Goal: Information Seeking & Learning: Learn about a topic

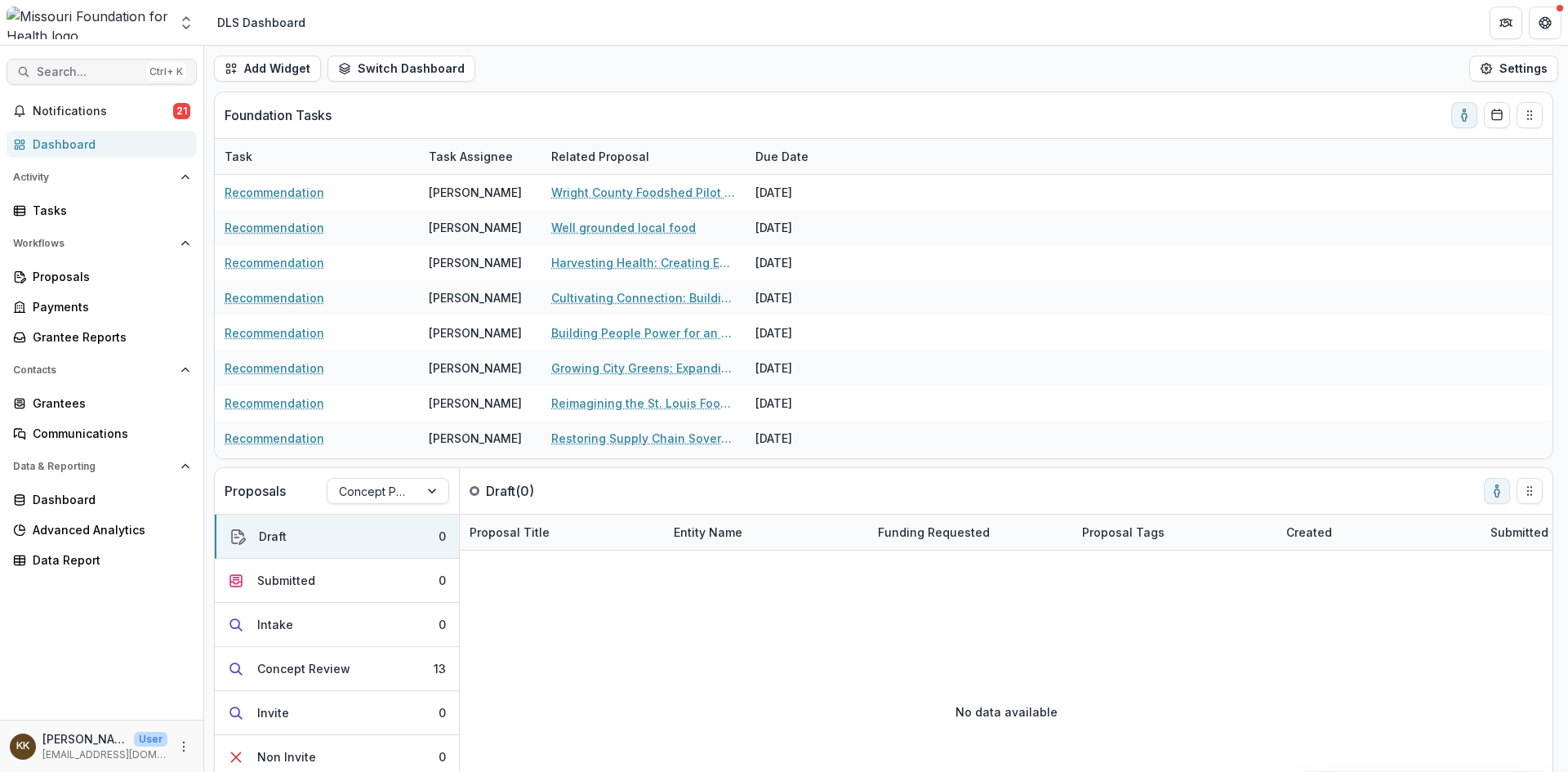
click at [99, 65] on span "Search..." at bounding box center [87, 72] width 103 height 14
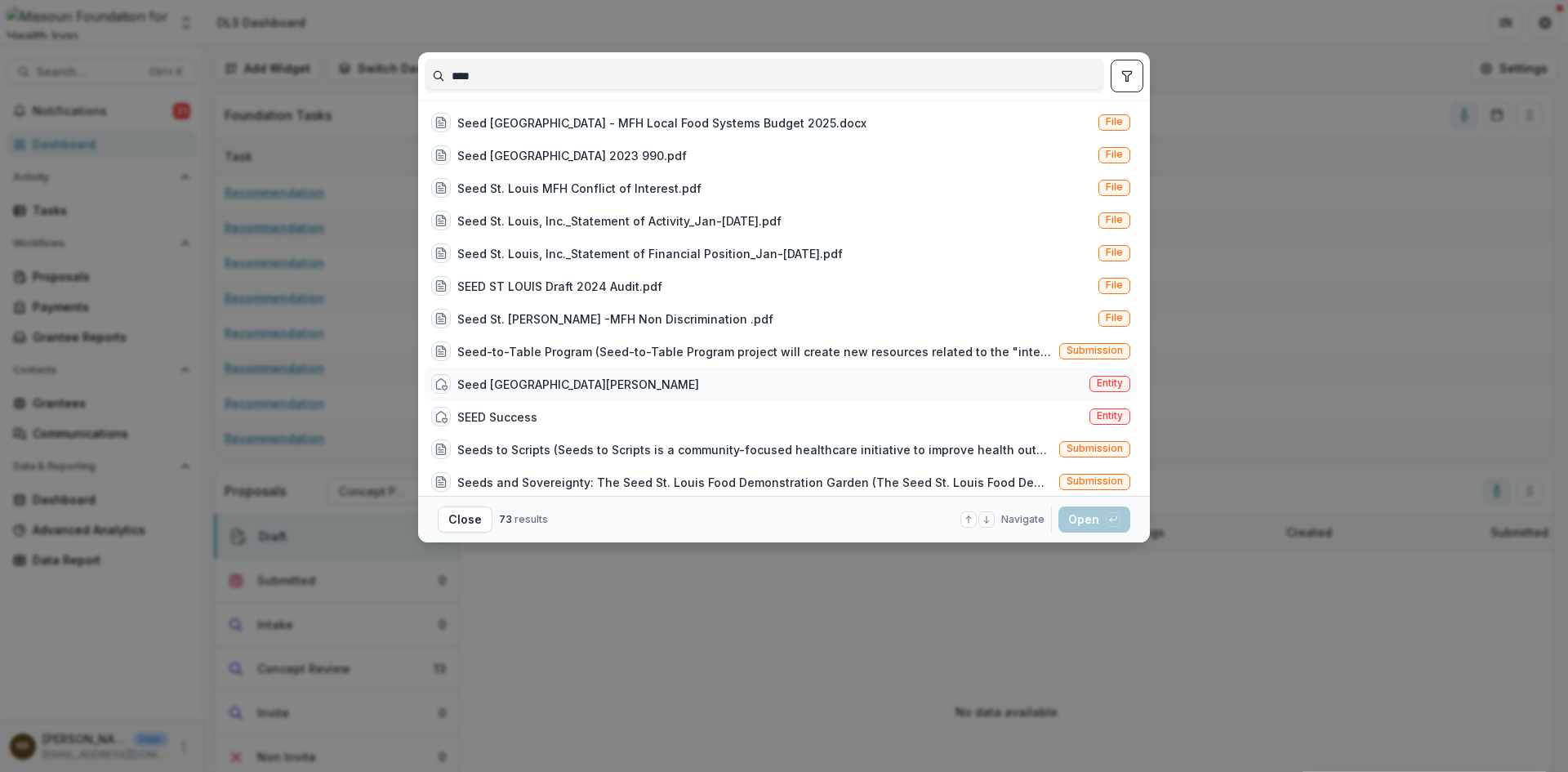
type input "****"
click at [508, 381] on div "Seed [GEOGRAPHIC_DATA][PERSON_NAME]" at bounding box center [578, 385] width 242 height 17
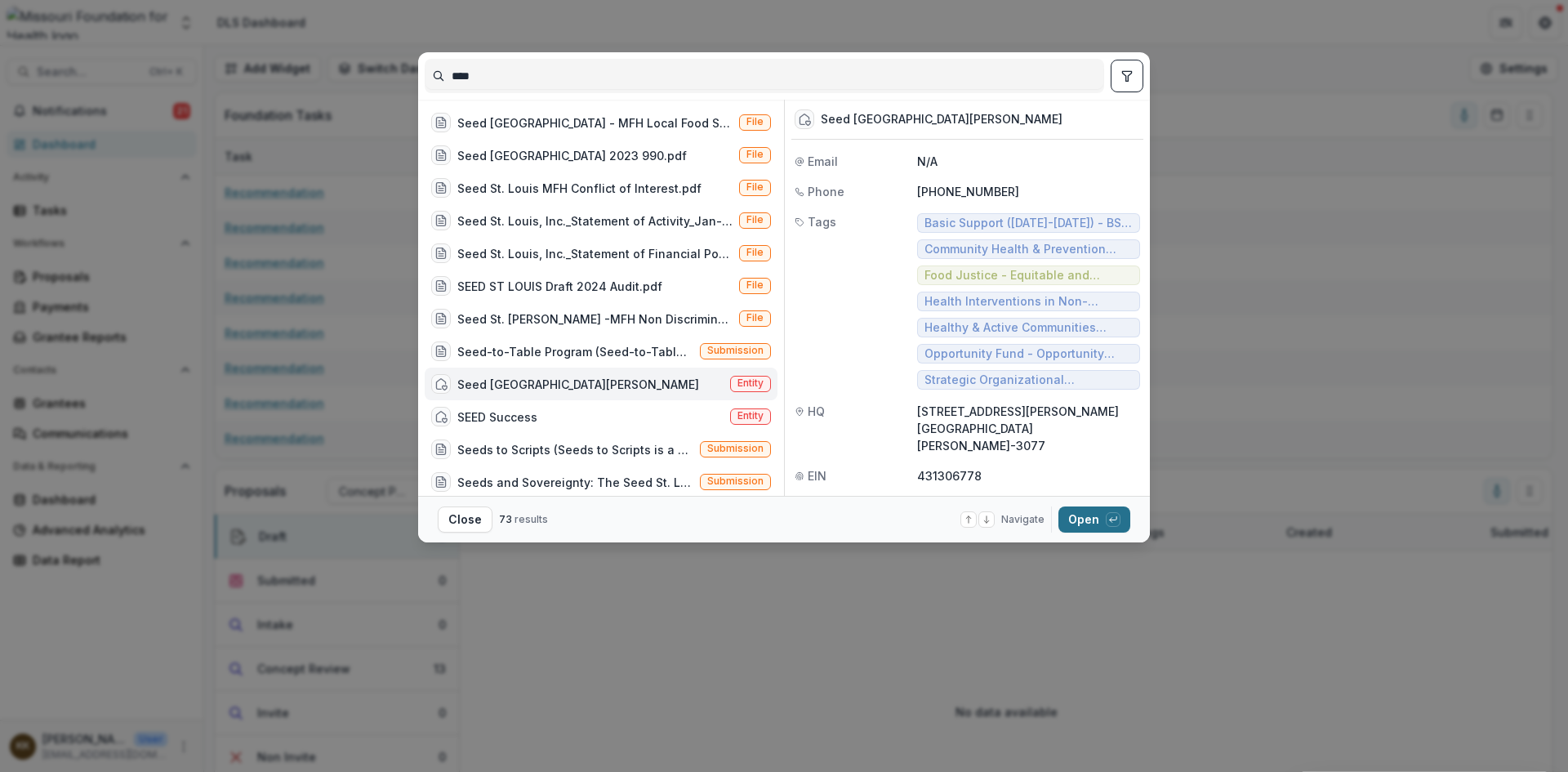
click at [1086, 516] on button "Open with enter key" at bounding box center [1093, 519] width 72 height 26
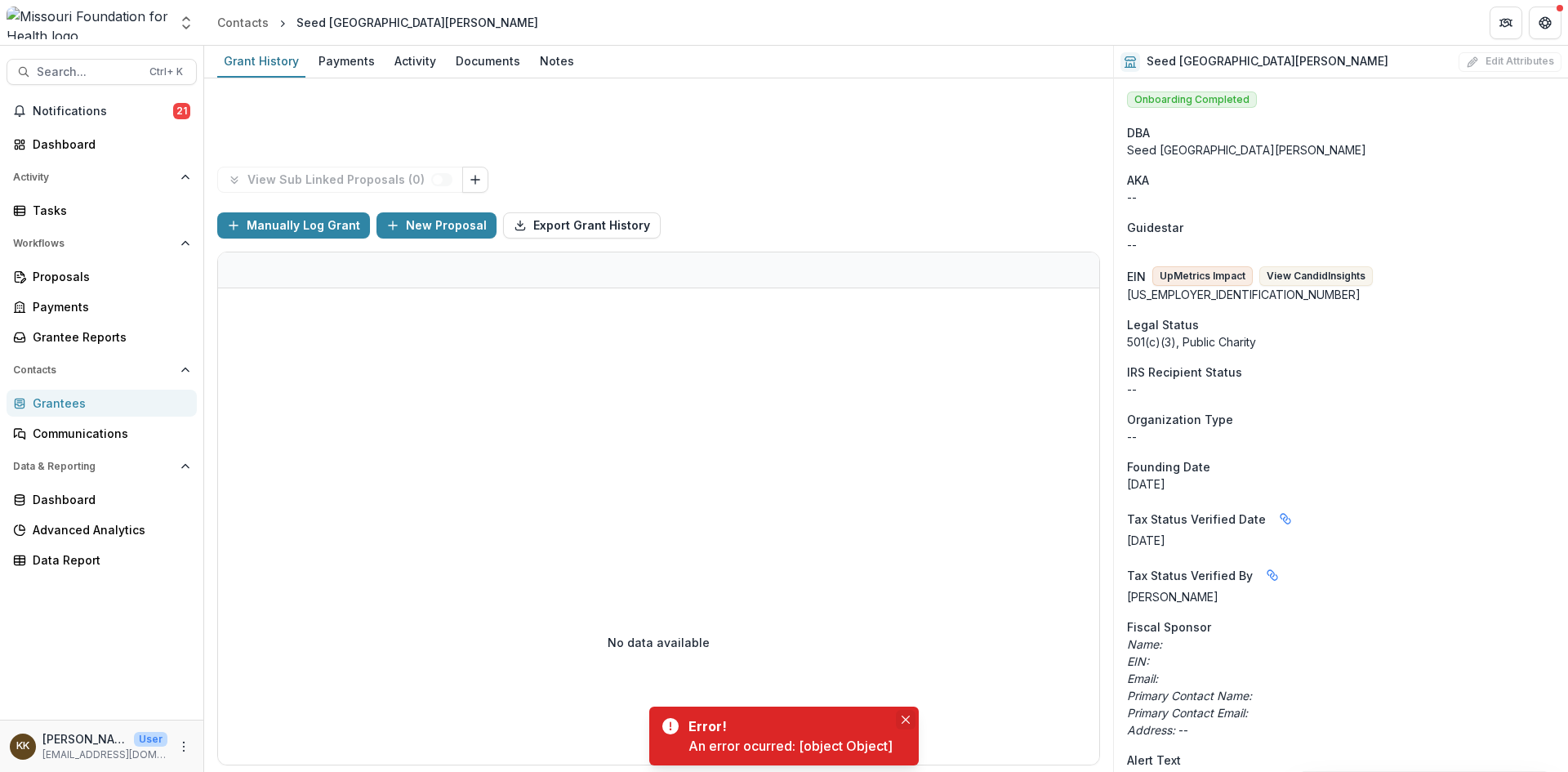
click at [906, 720] on icon "Close" at bounding box center [905, 719] width 8 height 8
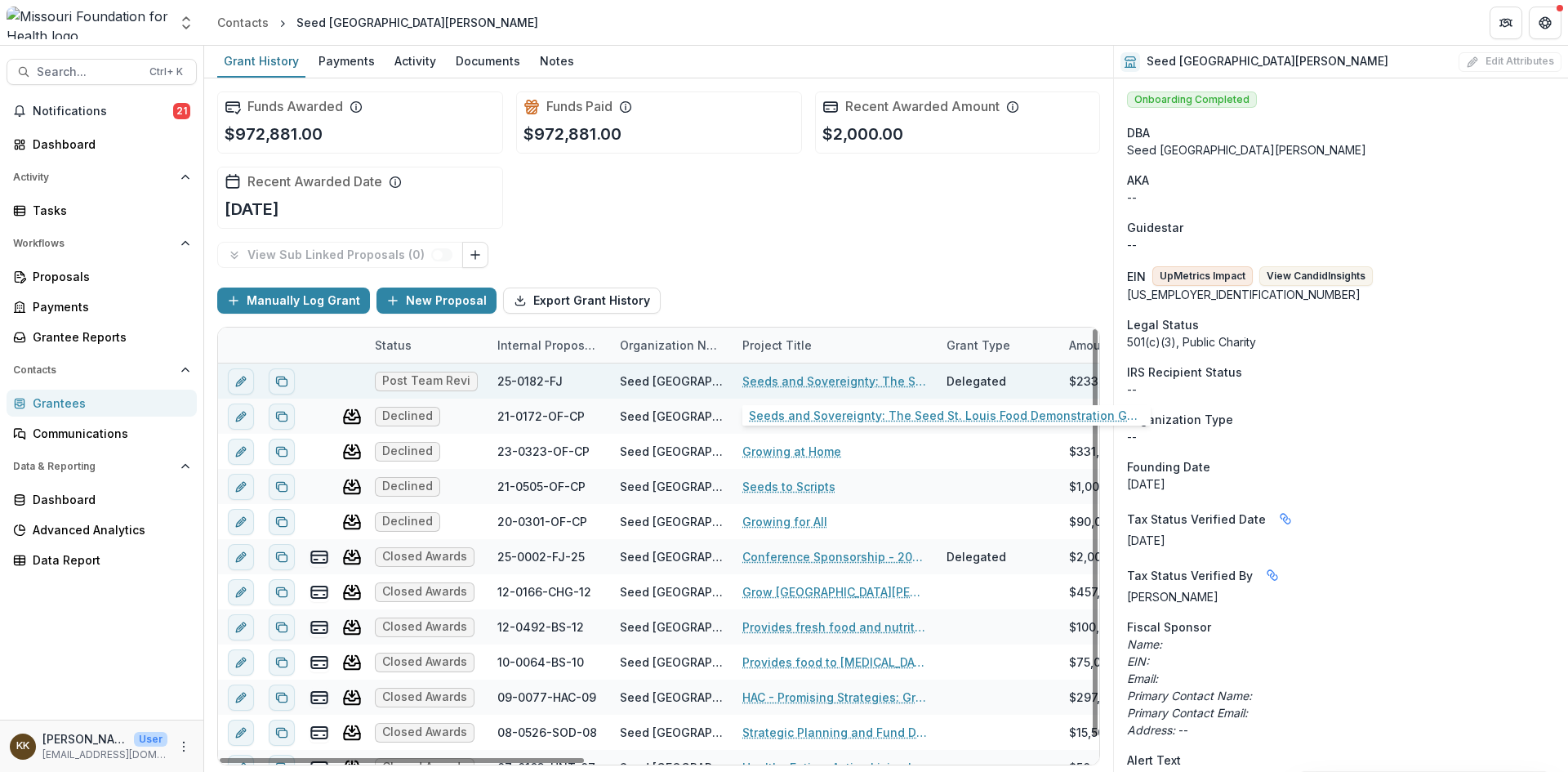
click at [824, 376] on link "Seeds and Sovereignty: The Seed St. Louis Food Demonstration Garden" at bounding box center [834, 381] width 185 height 17
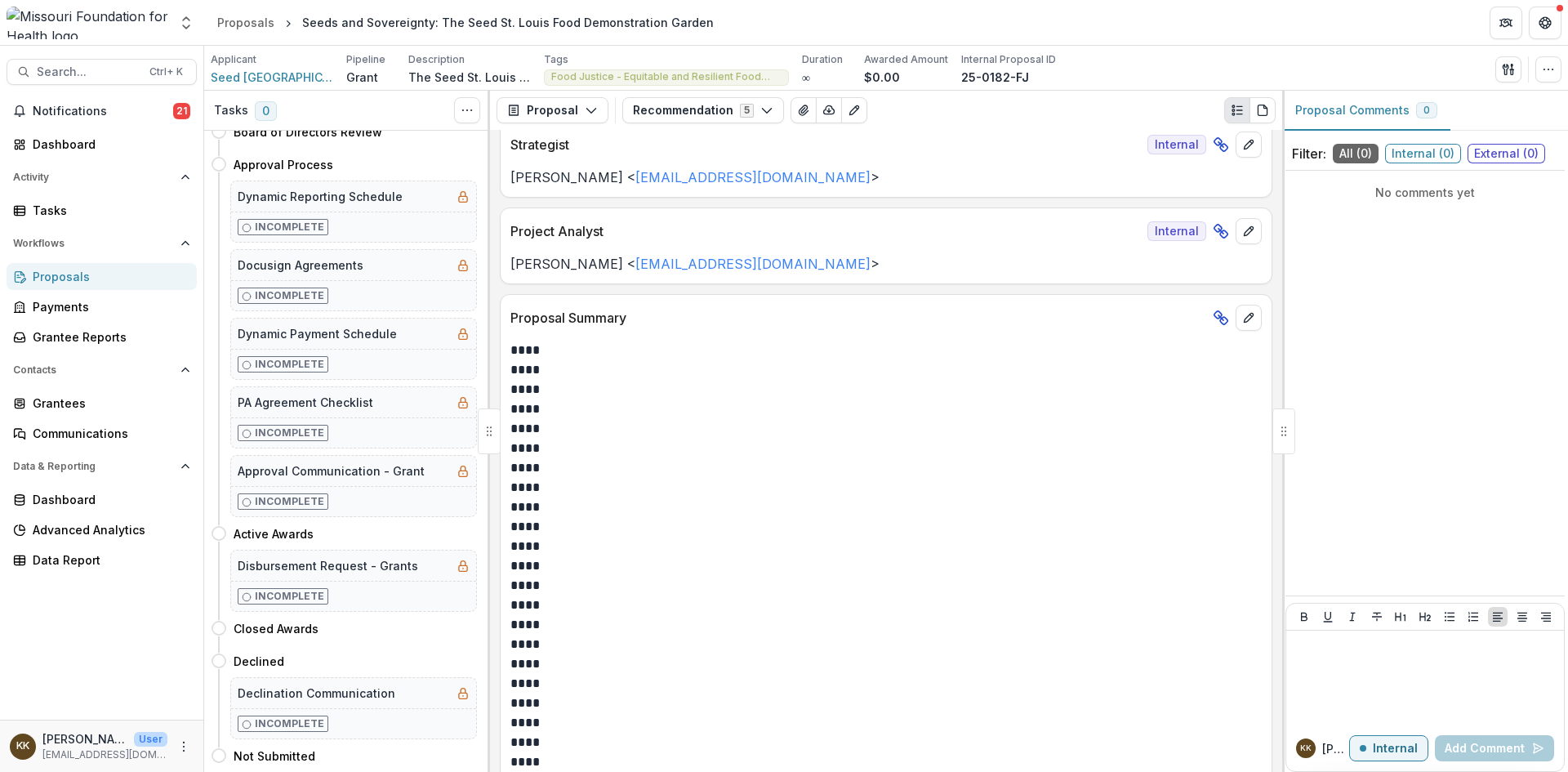
scroll to position [53, 0]
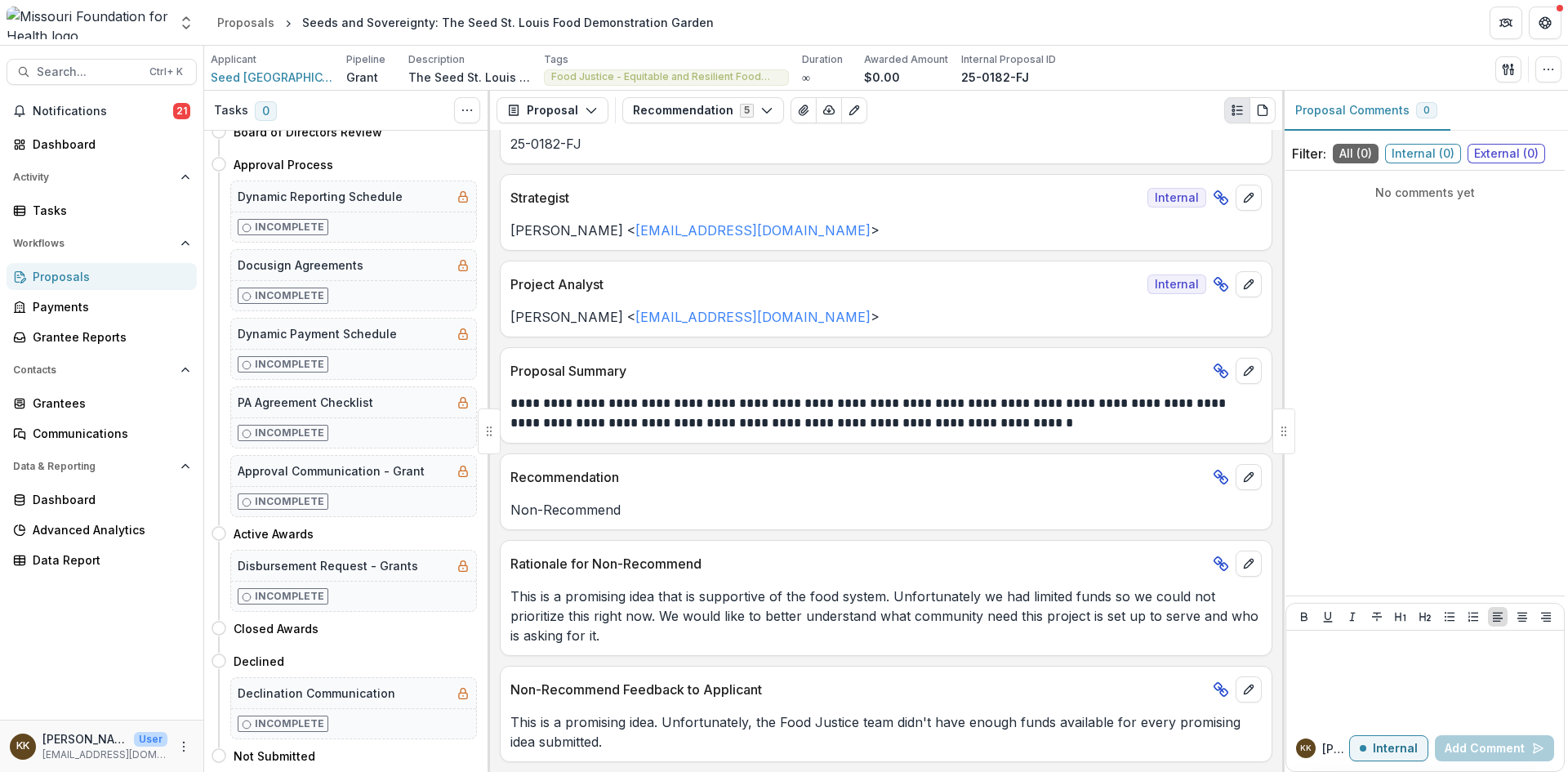
drag, startPoint x: 509, startPoint y: 600, endPoint x: 645, endPoint y: 646, distance: 143.6
click at [645, 646] on div "Rationale for Non-Recommend This is a promising idea that is supportive of the …" at bounding box center [886, 598] width 773 height 116
click at [638, 746] on p "This is a promising idea. Unfortunately, the Food Justice team didn't have enou…" at bounding box center [885, 731] width 751 height 39
drag, startPoint x: 548, startPoint y: 738, endPoint x: 490, endPoint y: 727, distance: 59.0
click at [490, 727] on div "**********" at bounding box center [886, 451] width 792 height 642
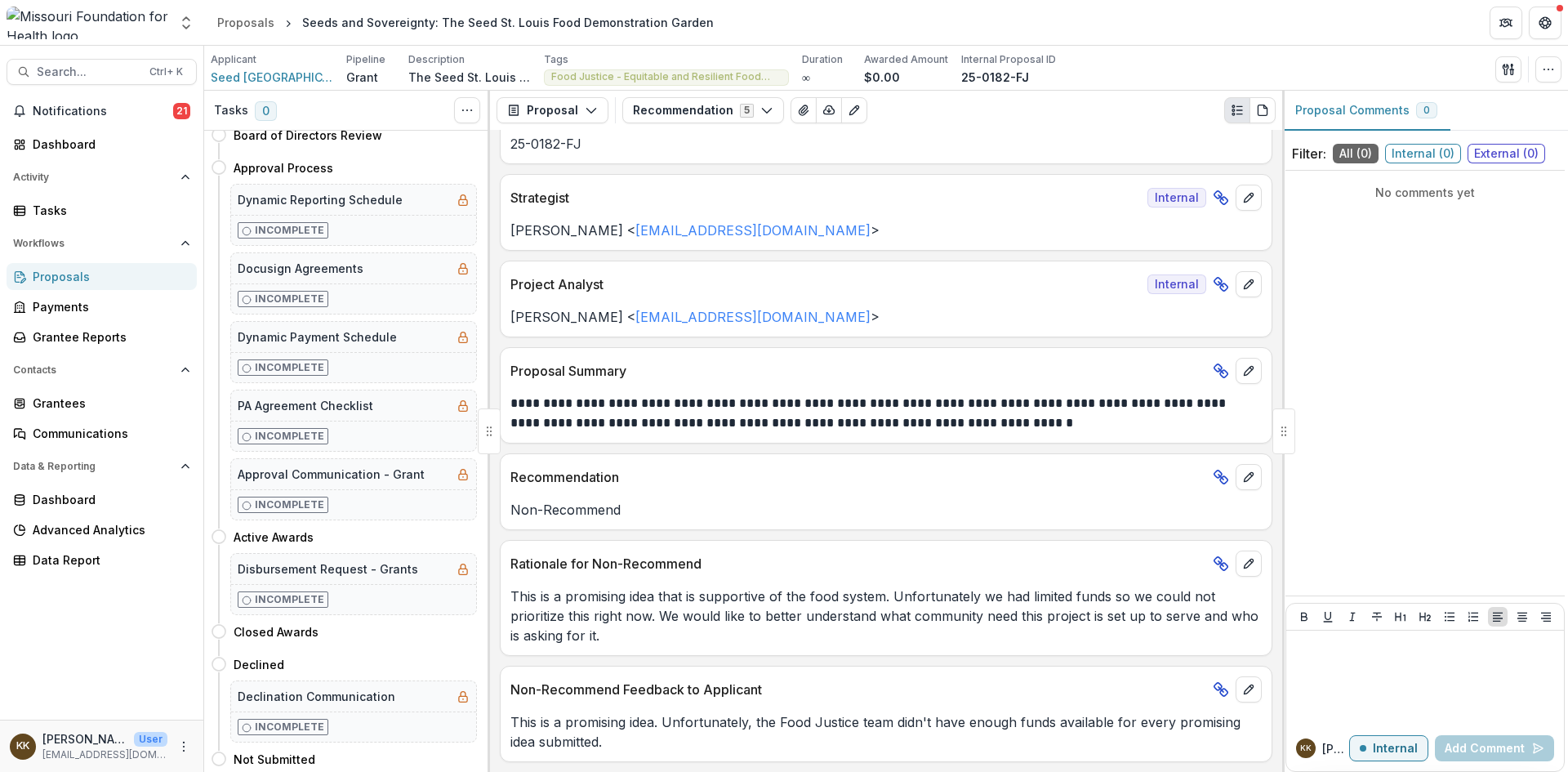
scroll to position [411, 0]
click at [63, 561] on div "Data Report" at bounding box center [108, 560] width 151 height 17
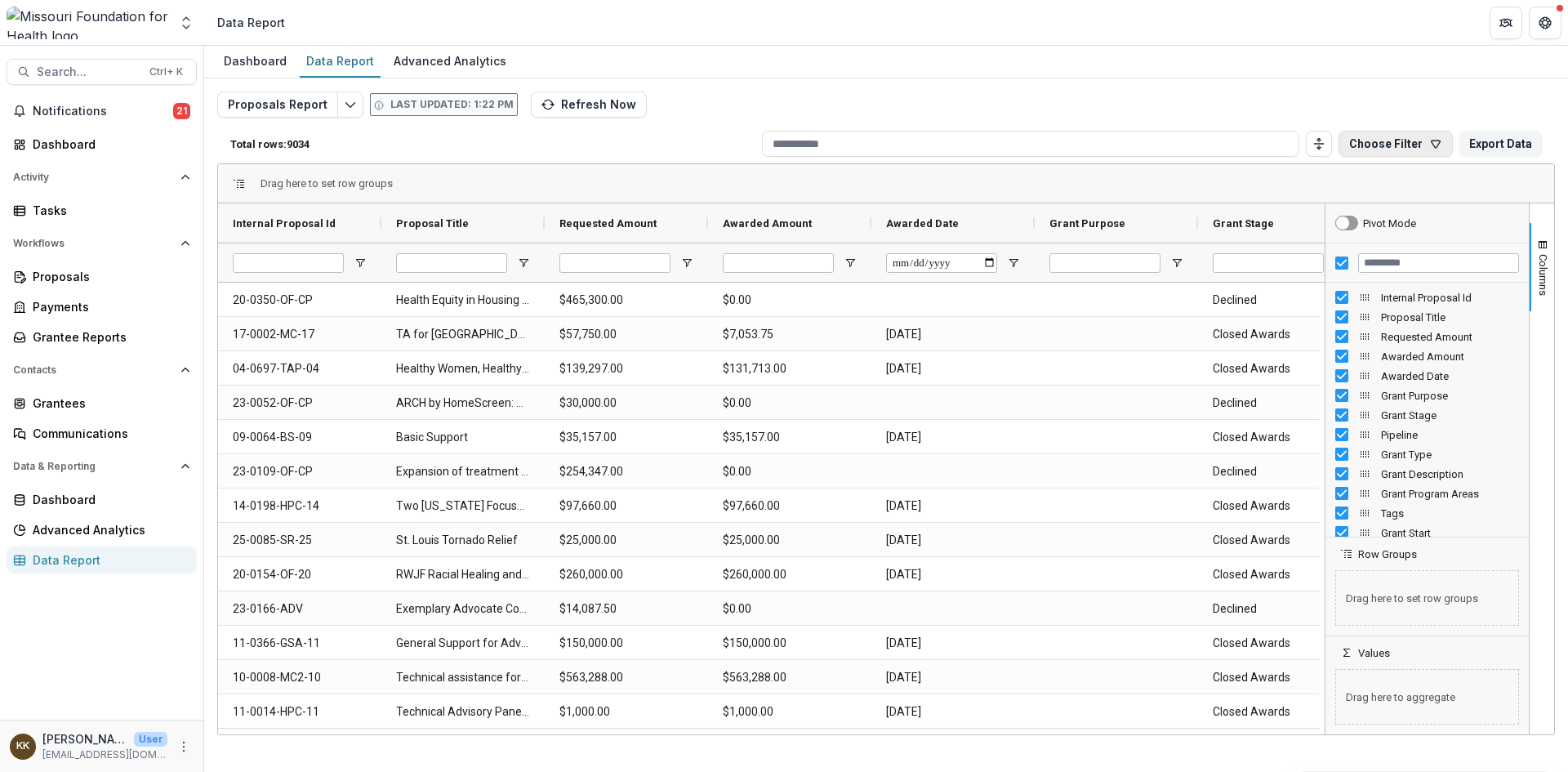
click at [1429, 141] on button "Choose Filter" at bounding box center [1396, 144] width 114 height 26
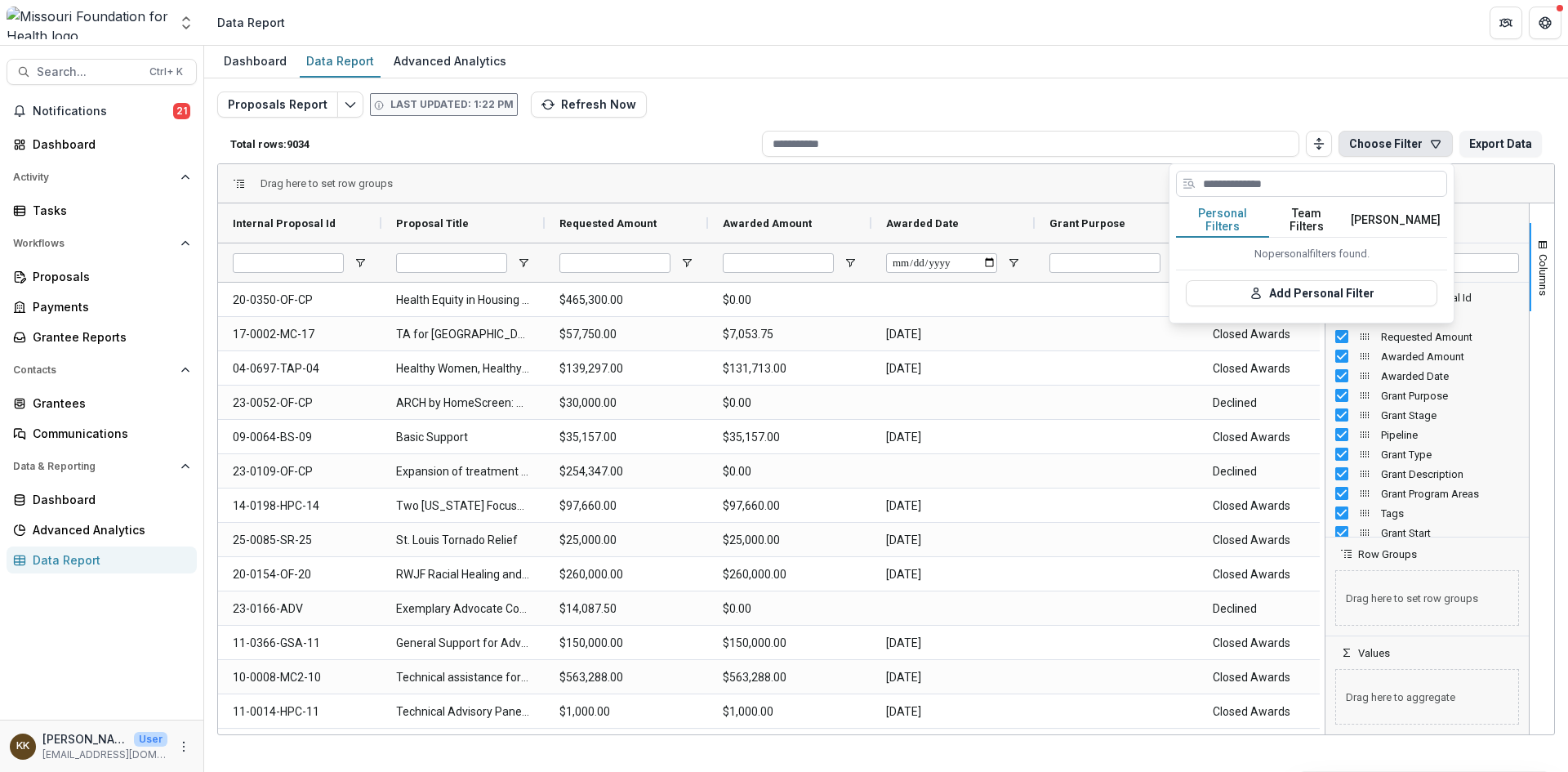
click at [1326, 187] on input at bounding box center [1311, 184] width 271 height 26
type input "*******"
click at [1299, 220] on button "Team Filters" at bounding box center [1306, 221] width 75 height 35
click at [1224, 253] on button "ET Recommends and Non-Recommends (Proposals Report)" at bounding box center [1311, 255] width 271 height 36
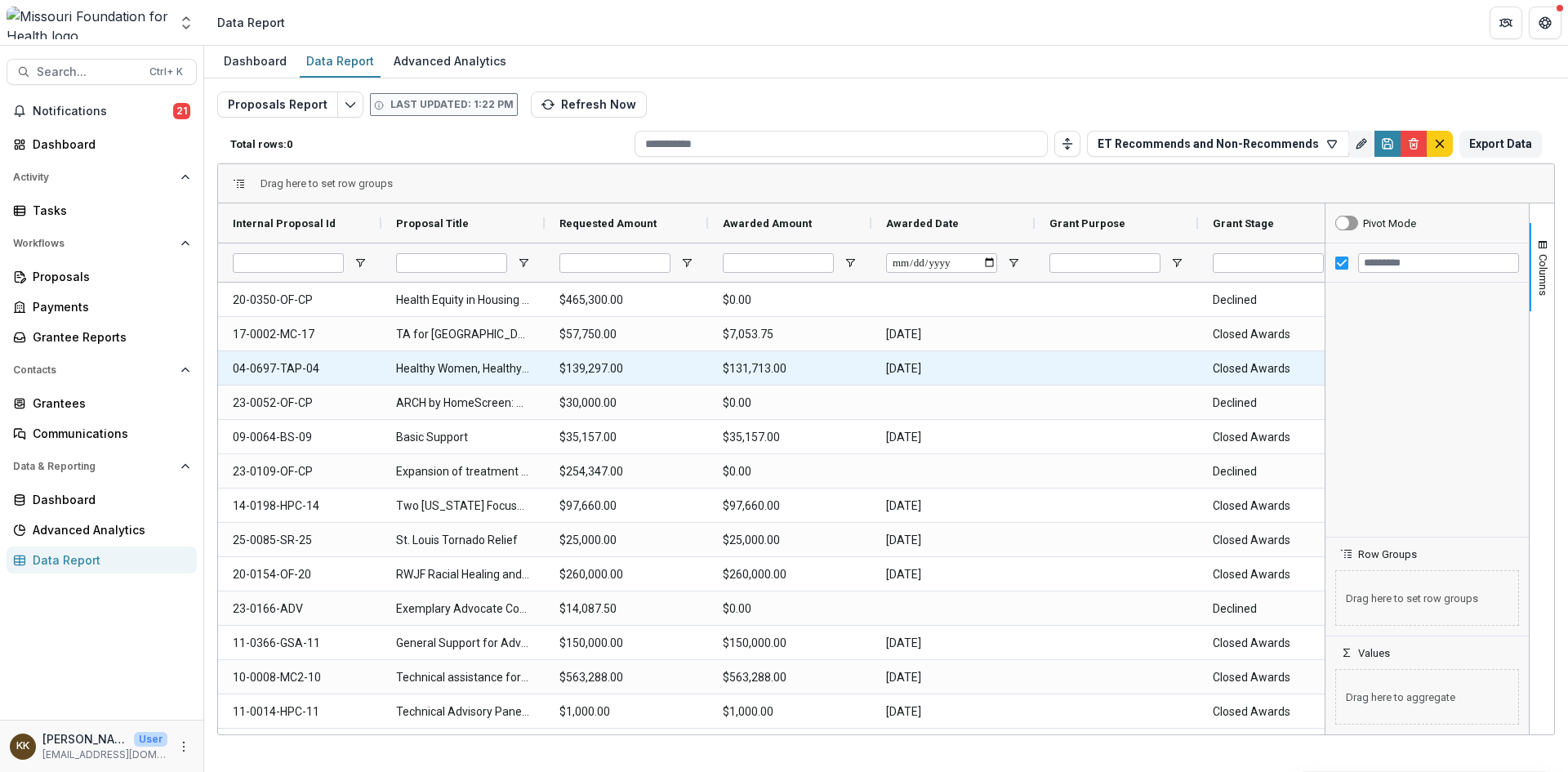
type input "**********"
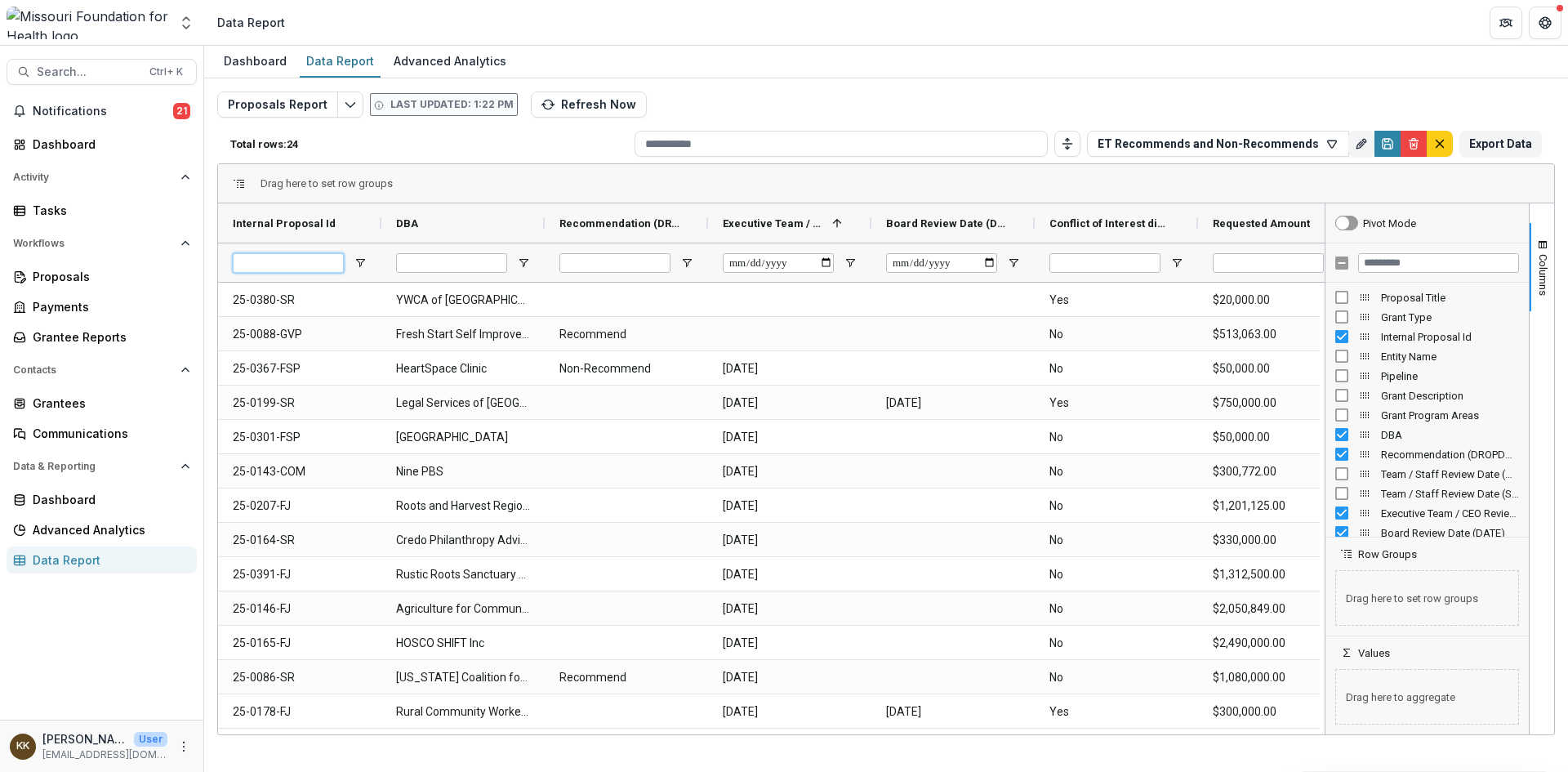
click at [310, 263] on input "Internal Proposal Id Filter Input" at bounding box center [288, 263] width 111 height 20
type input "**"
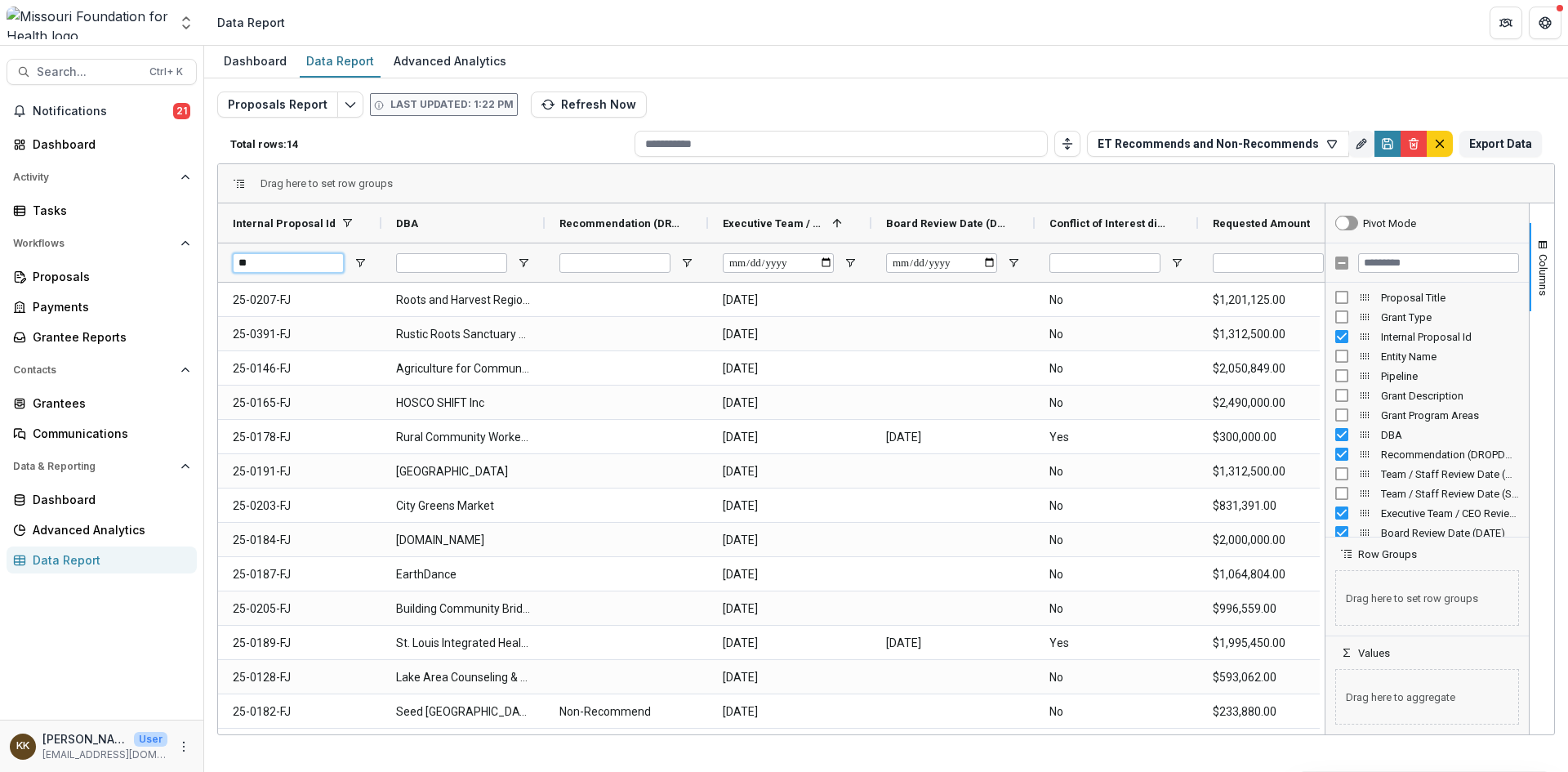
drag, startPoint x: 239, startPoint y: 266, endPoint x: 213, endPoint y: 268, distance: 26.1
click at [213, 268] on div "Proposals Report Last updated: 1:22 PM Refresh Now Total rows: 14 ET Recommends…" at bounding box center [886, 386] width 1364 height 618
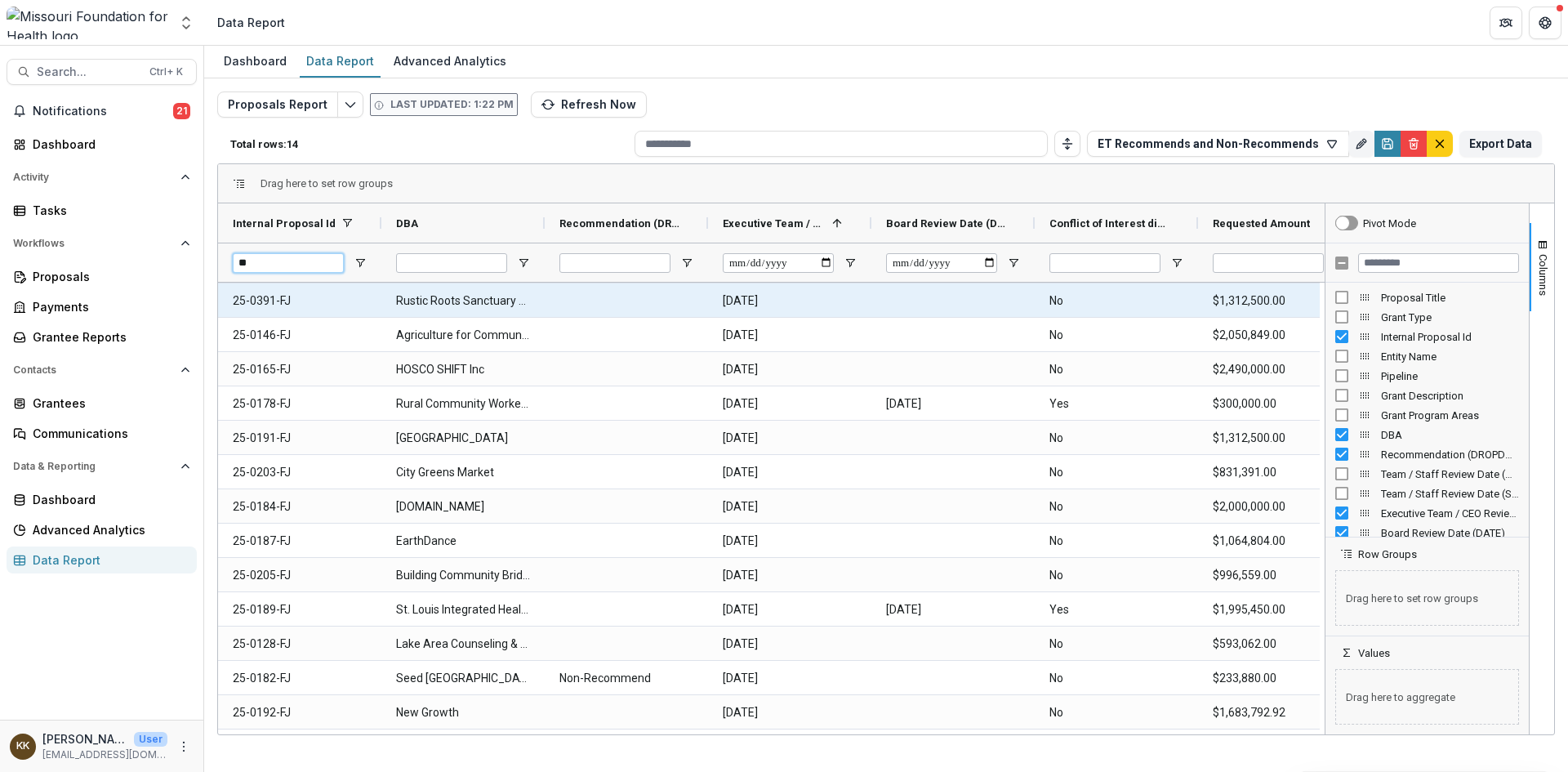
scroll to position [34, 0]
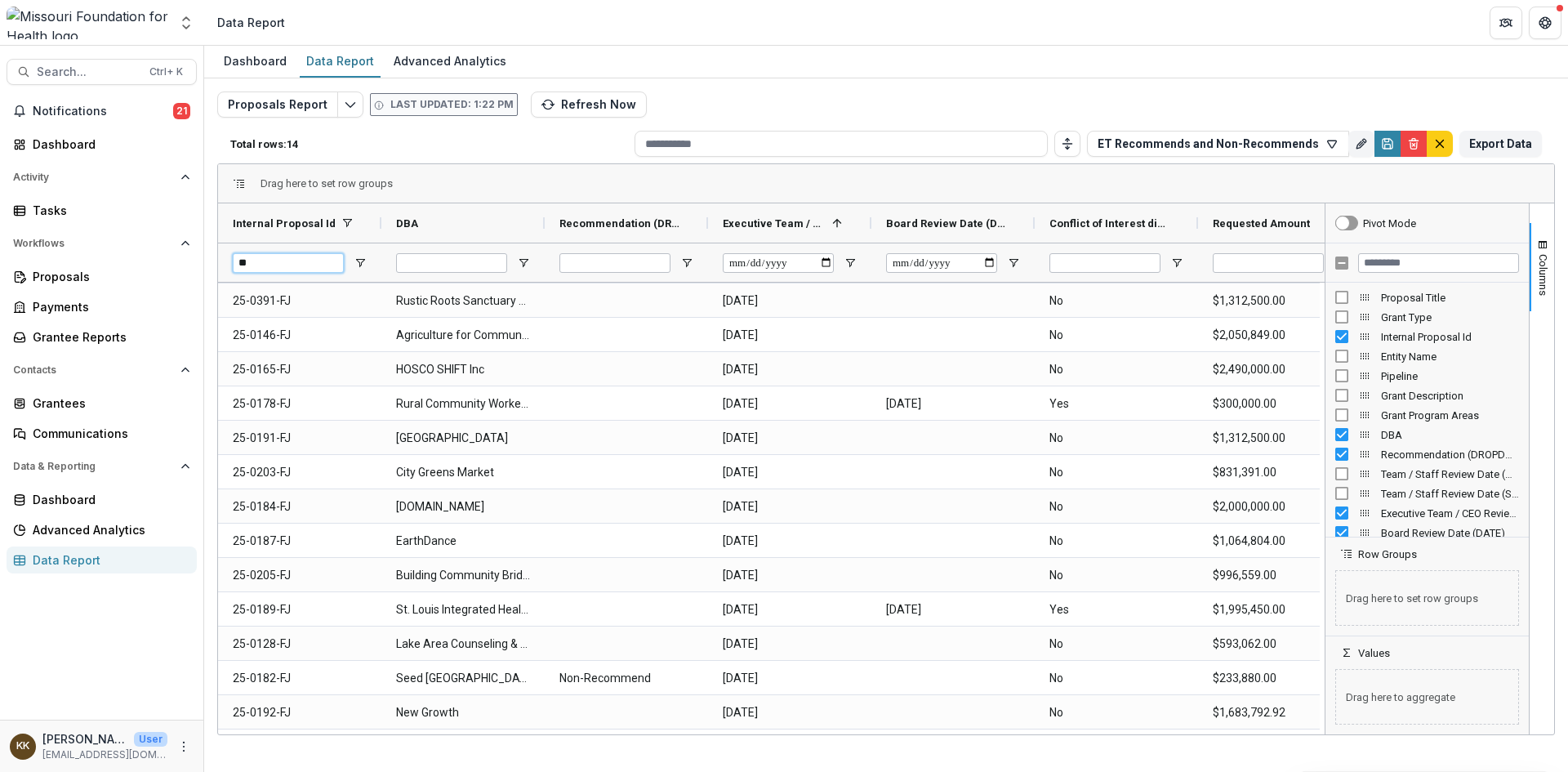
type input "*"
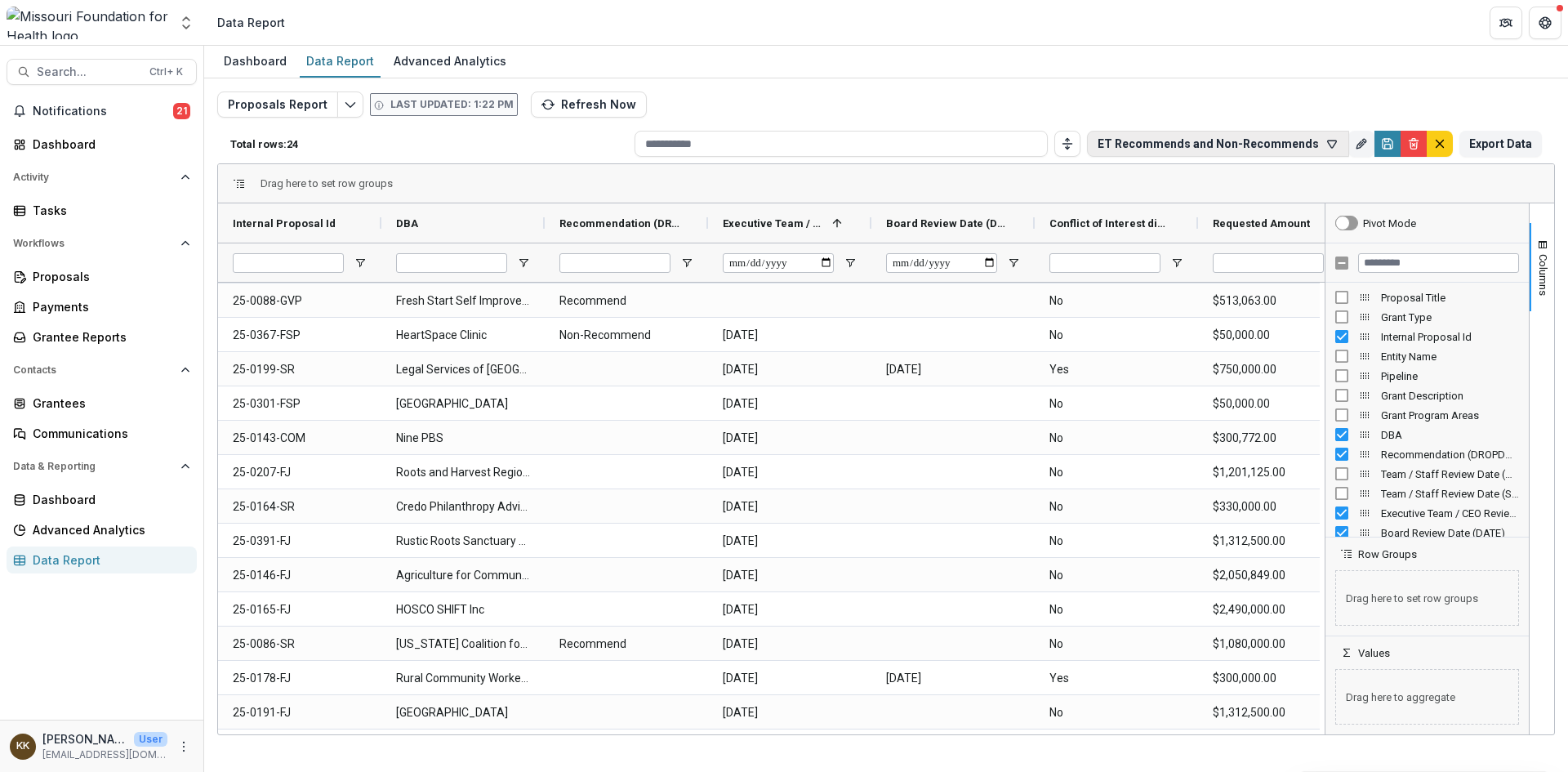
click at [1336, 146] on icon "button" at bounding box center [1332, 143] width 13 height 13
click at [1232, 286] on button "Add Personal Filter" at bounding box center [1244, 293] width 251 height 26
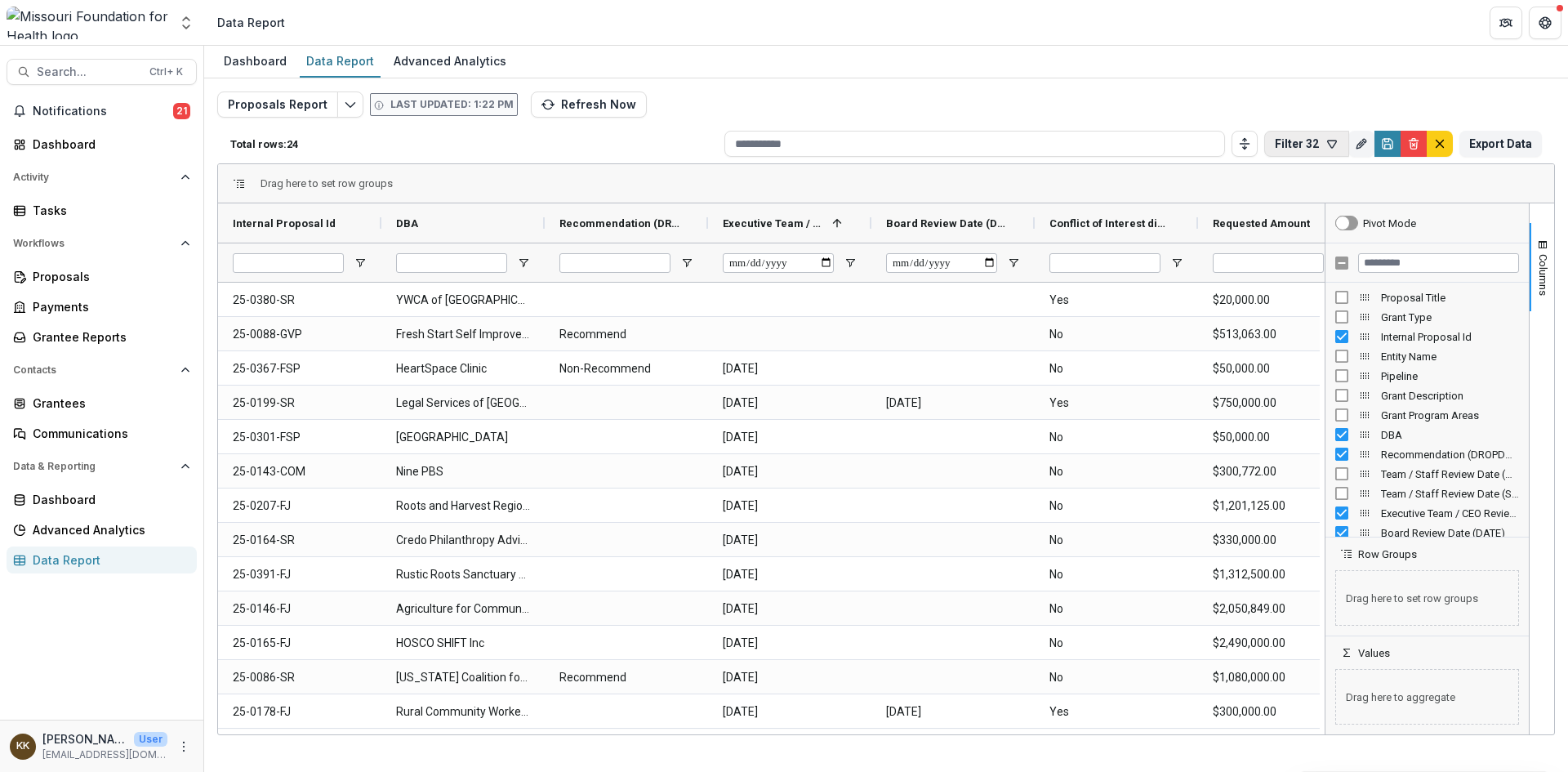
drag, startPoint x: 1286, startPoint y: 146, endPoint x: 1303, endPoint y: 146, distance: 17.0
click at [1303, 146] on button "Filter 32" at bounding box center [1306, 144] width 85 height 26
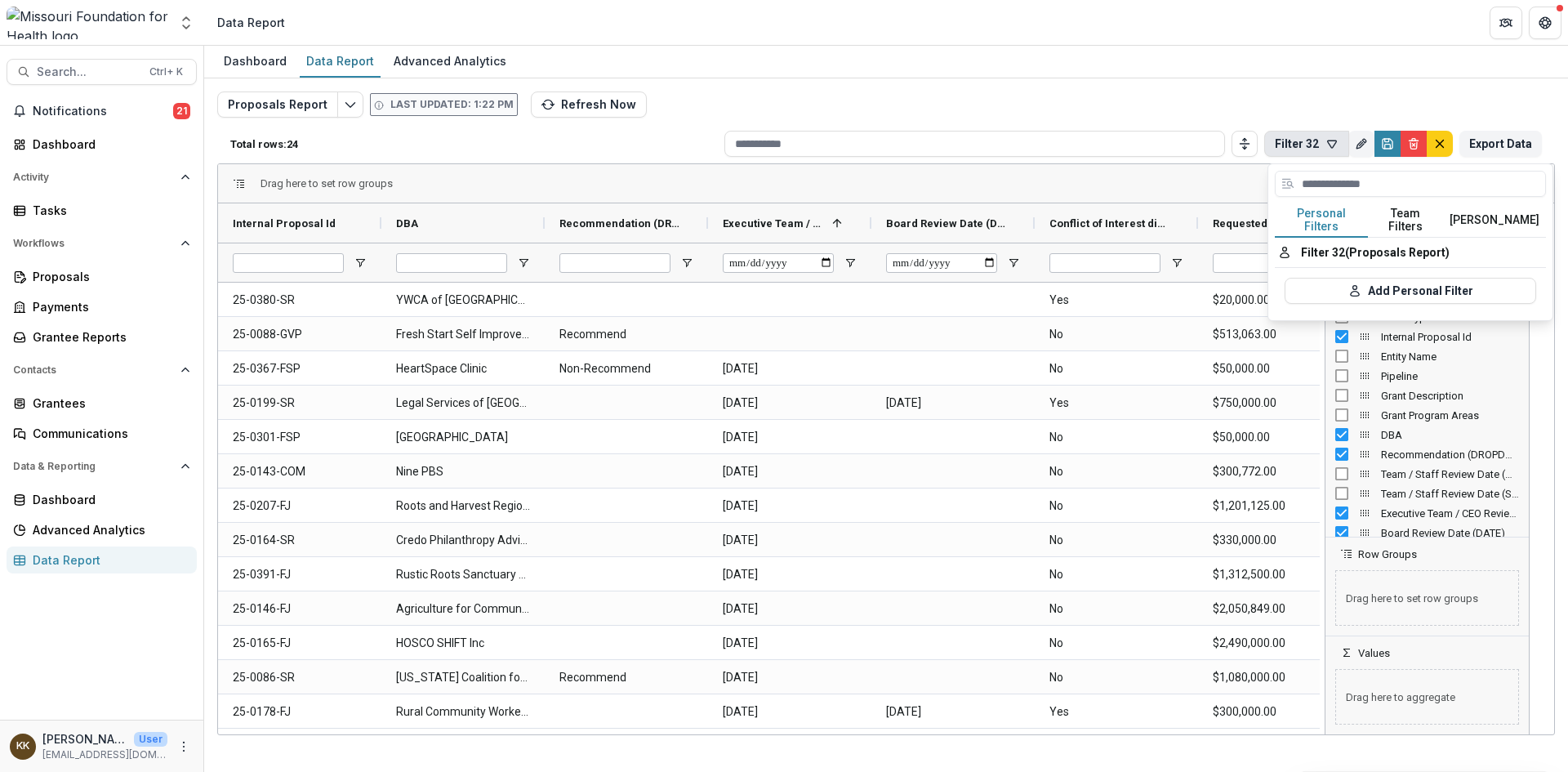
click at [1303, 146] on button "Filter 32" at bounding box center [1306, 144] width 85 height 26
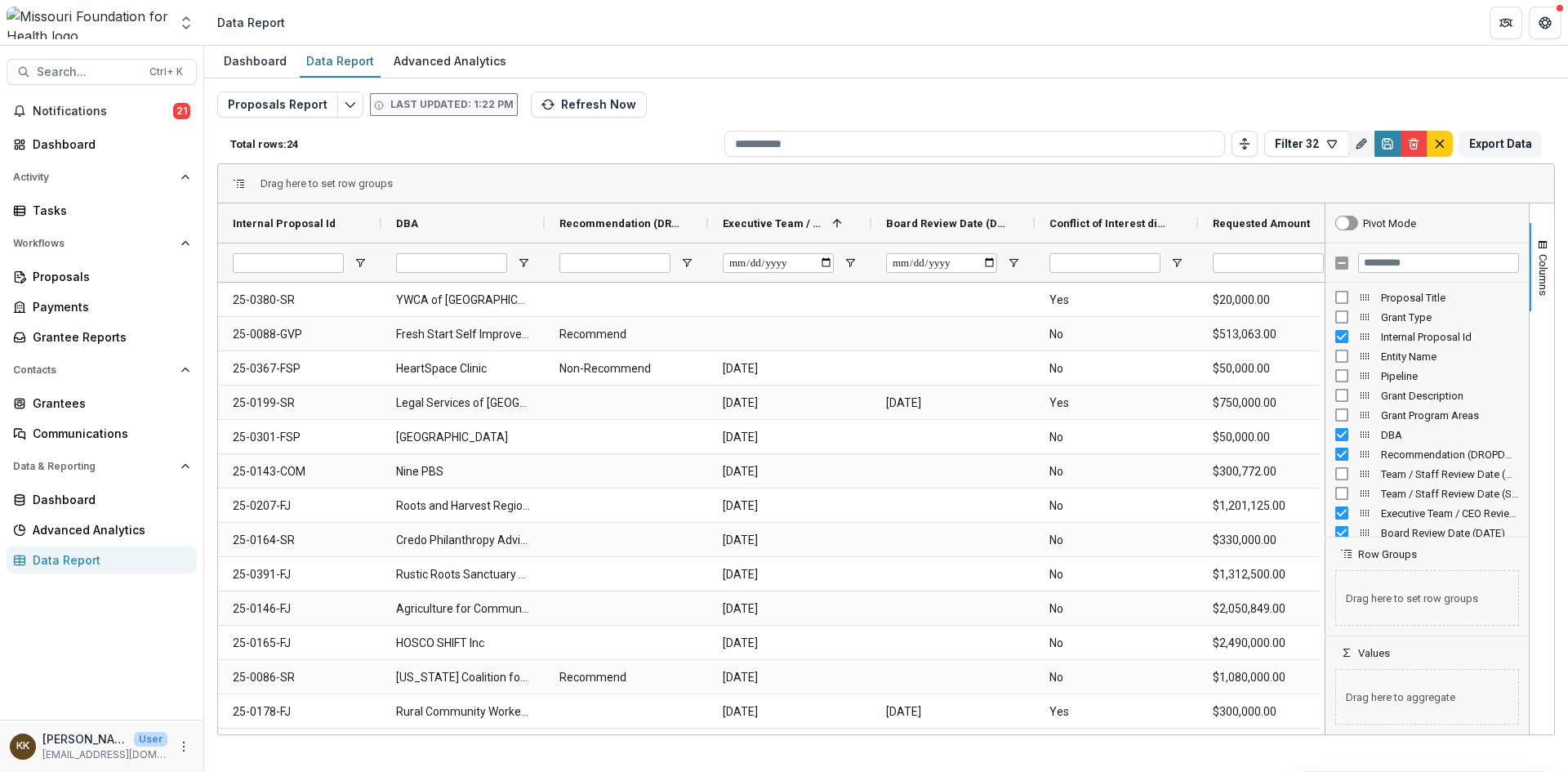
click at [1025, 29] on header "Data Report" at bounding box center [886, 23] width 1364 height 45
click at [1358, 141] on icon "Rename" at bounding box center [1361, 143] width 13 height 13
type input "*"
type input "**********"
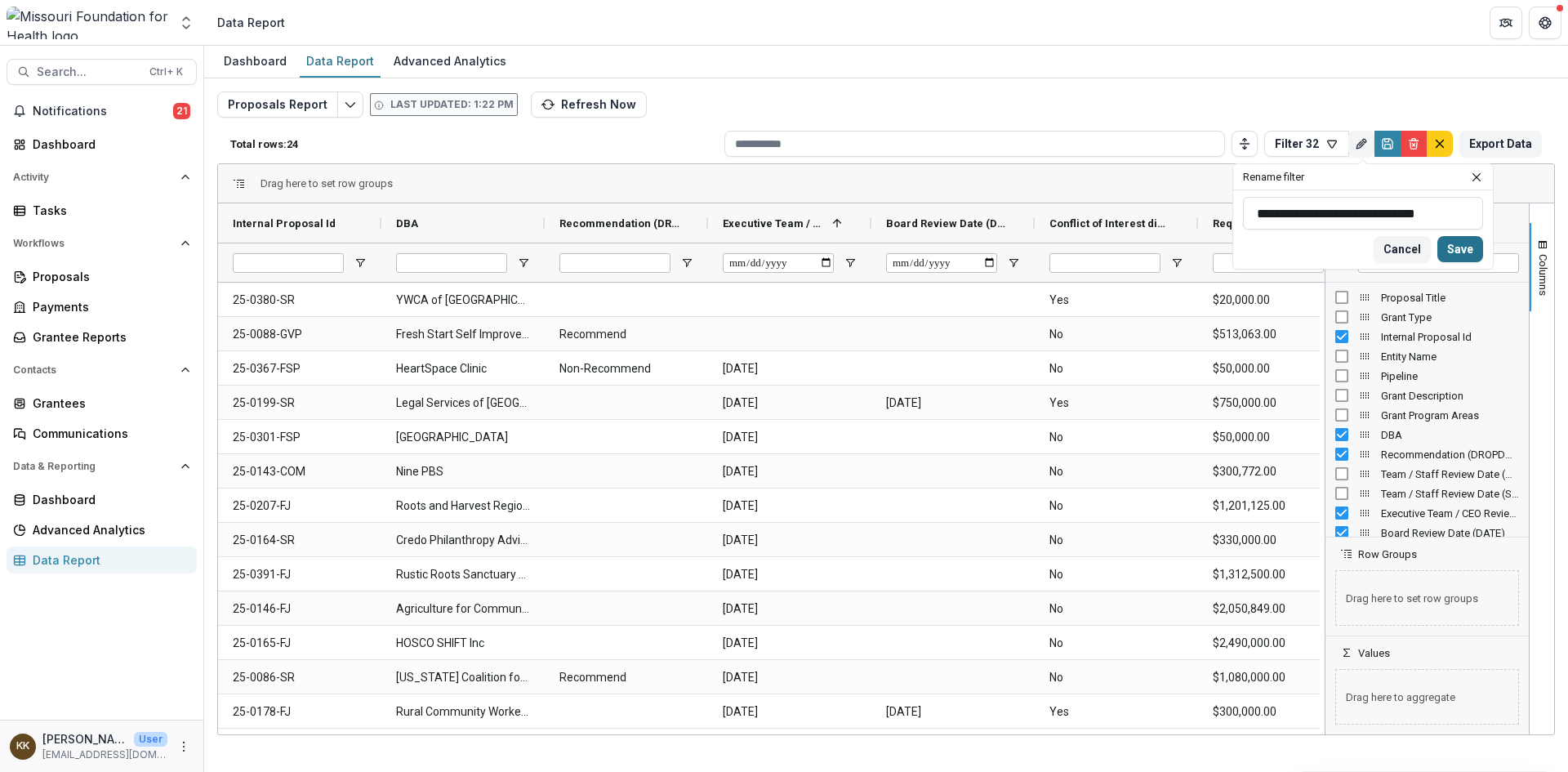
scroll to position [0, 0]
click at [1459, 254] on button "Save" at bounding box center [1460, 249] width 46 height 26
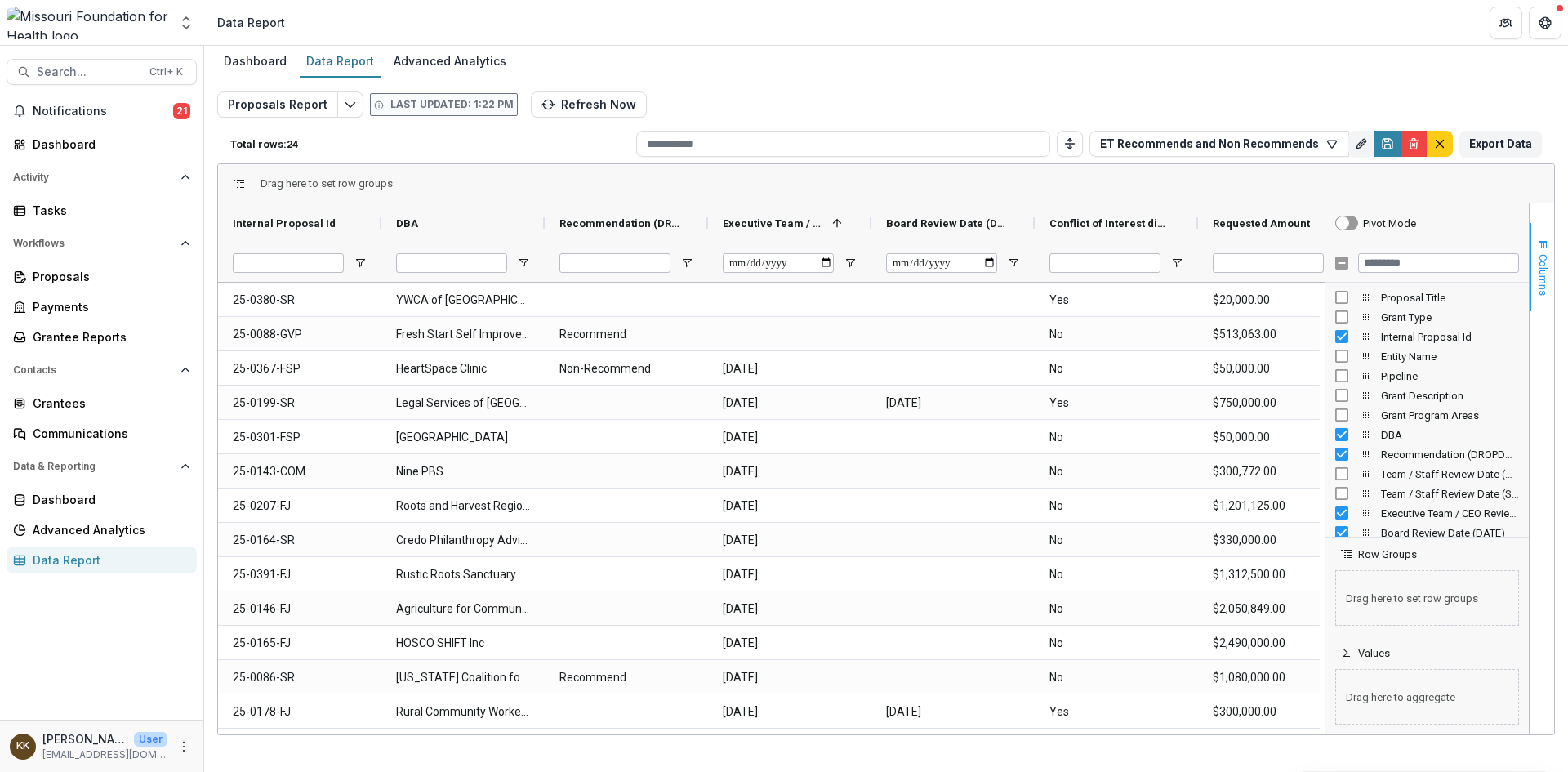
click at [1545, 275] on span "Columns" at bounding box center [1543, 275] width 12 height 42
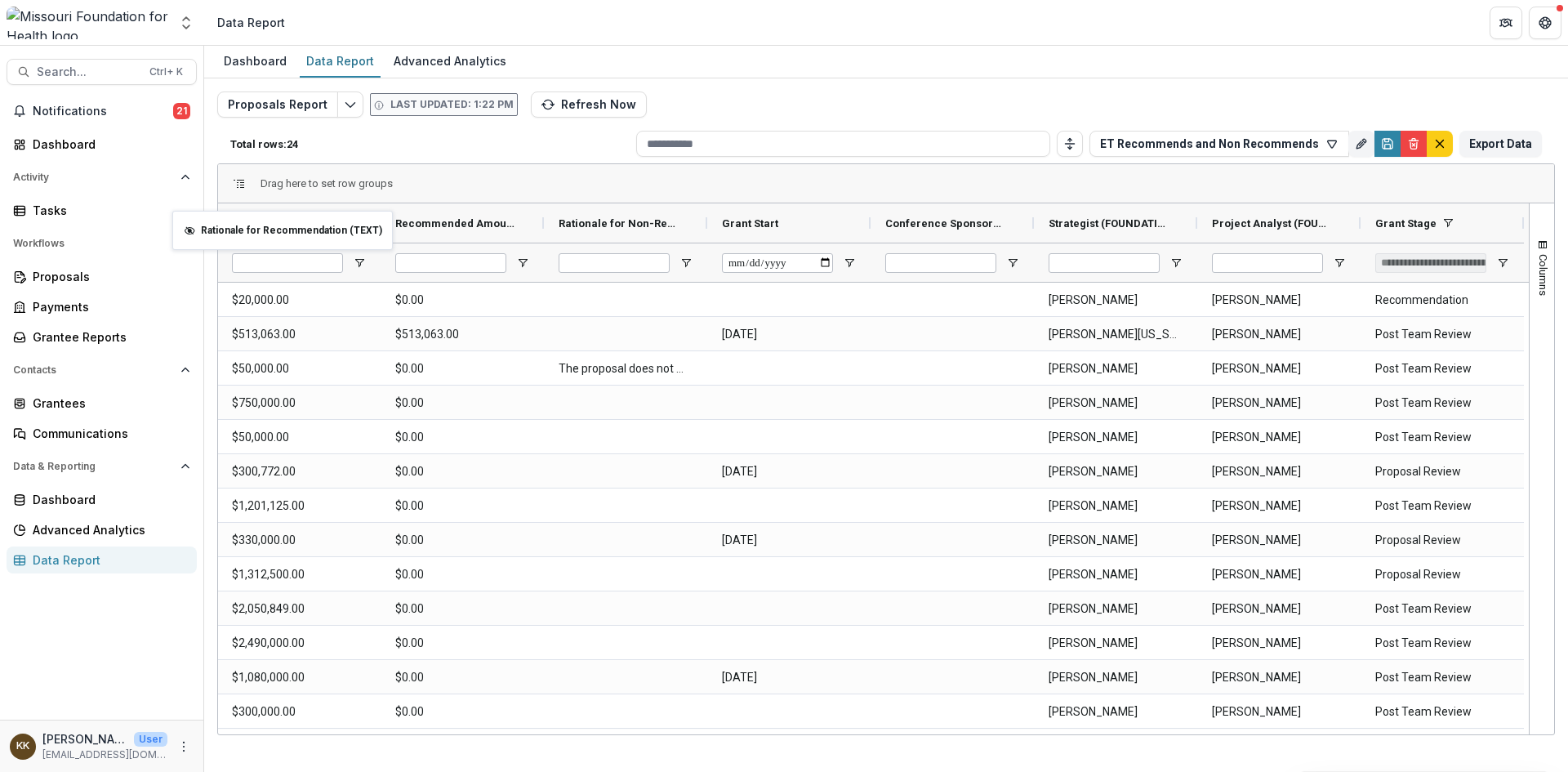
scroll to position [0, 981]
drag, startPoint x: 422, startPoint y: 225, endPoint x: 211, endPoint y: 221, distance: 211.0
click at [594, 219] on span "Rationale for Non-Recommend (TEXT)" at bounding box center [619, 224] width 120 height 12
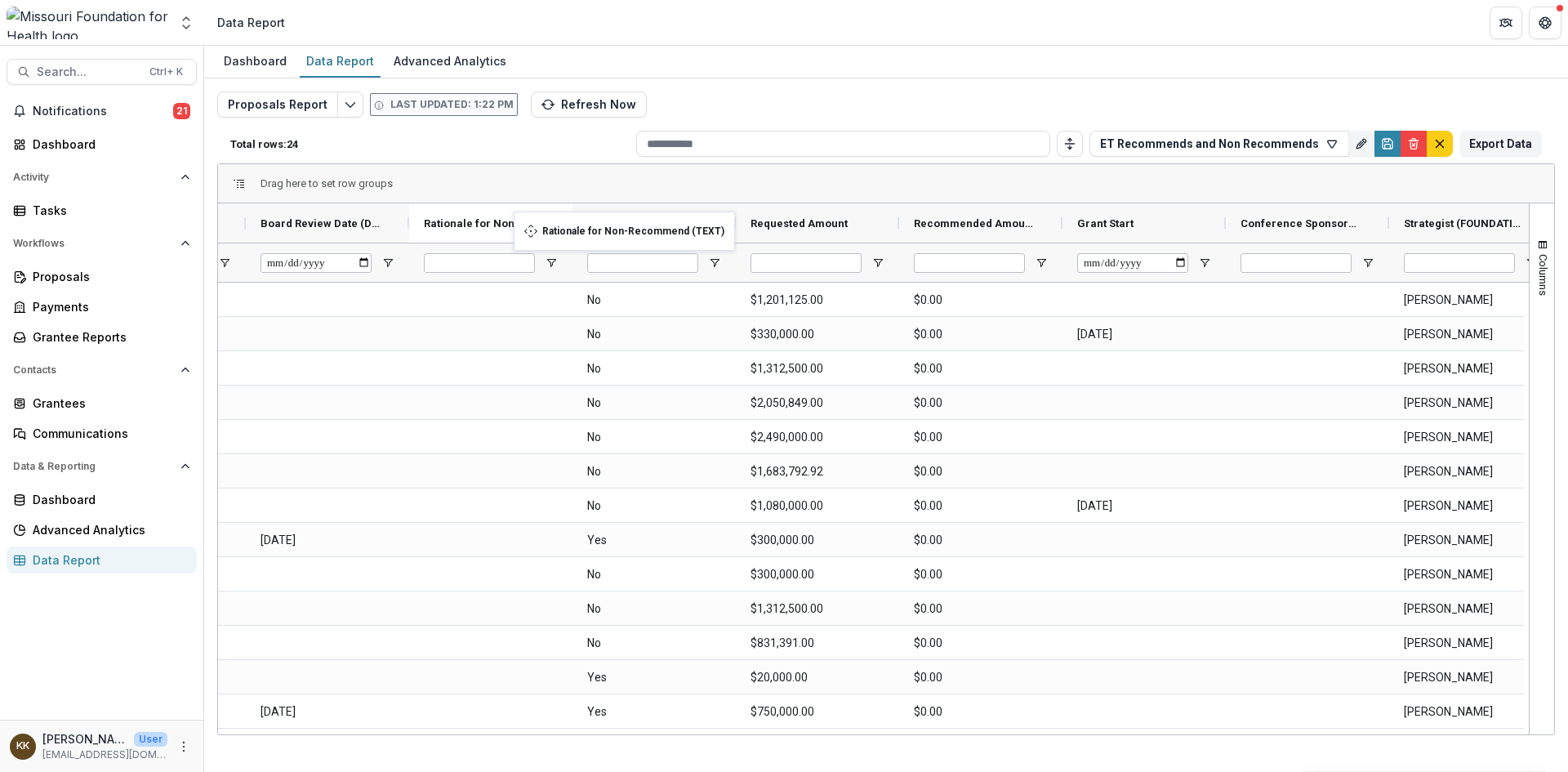
drag, startPoint x: 616, startPoint y: 223, endPoint x: 522, endPoint y: 221, distance: 94.0
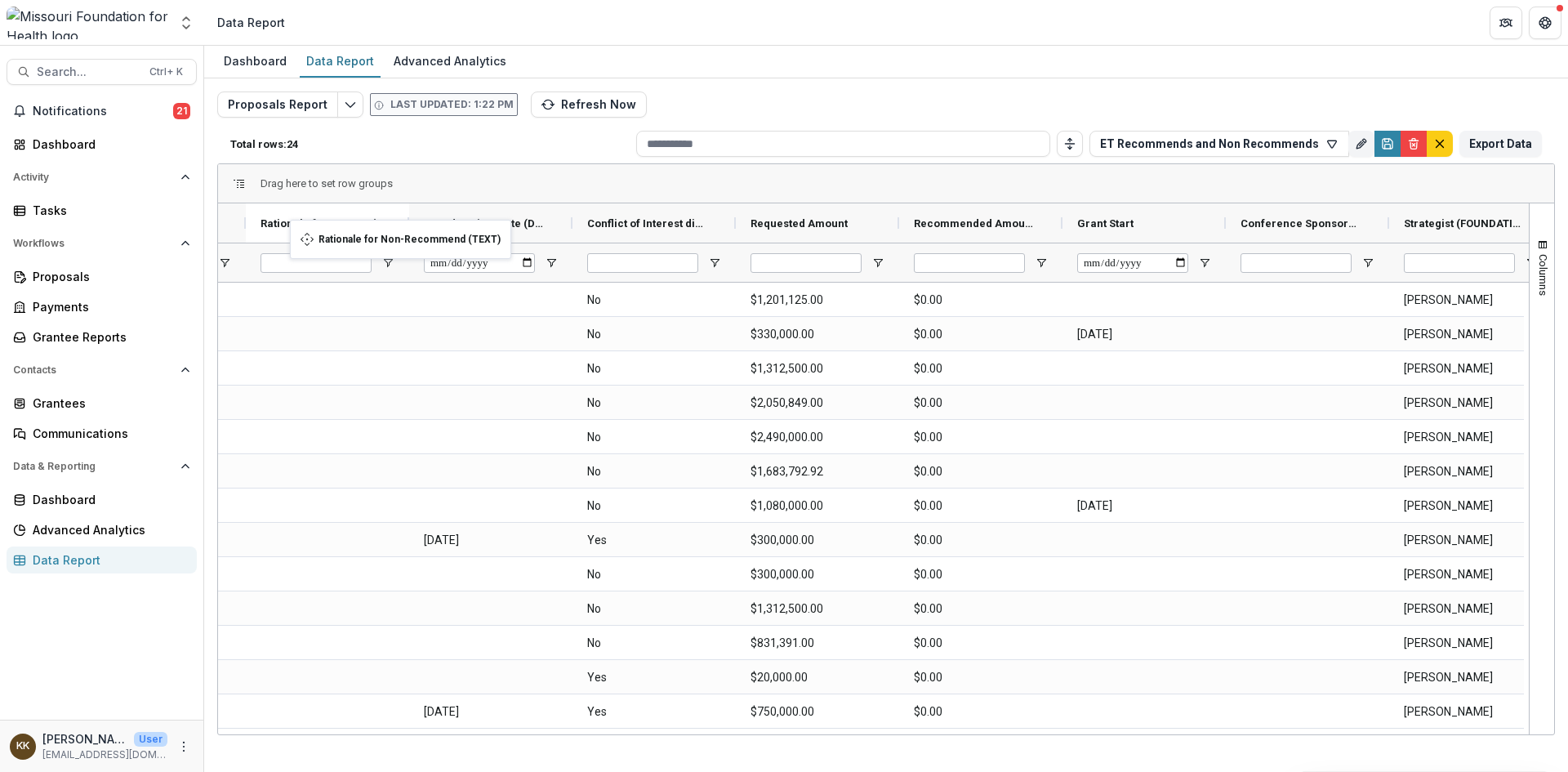
drag, startPoint x: 465, startPoint y: 223, endPoint x: 298, endPoint y: 230, distance: 167.1
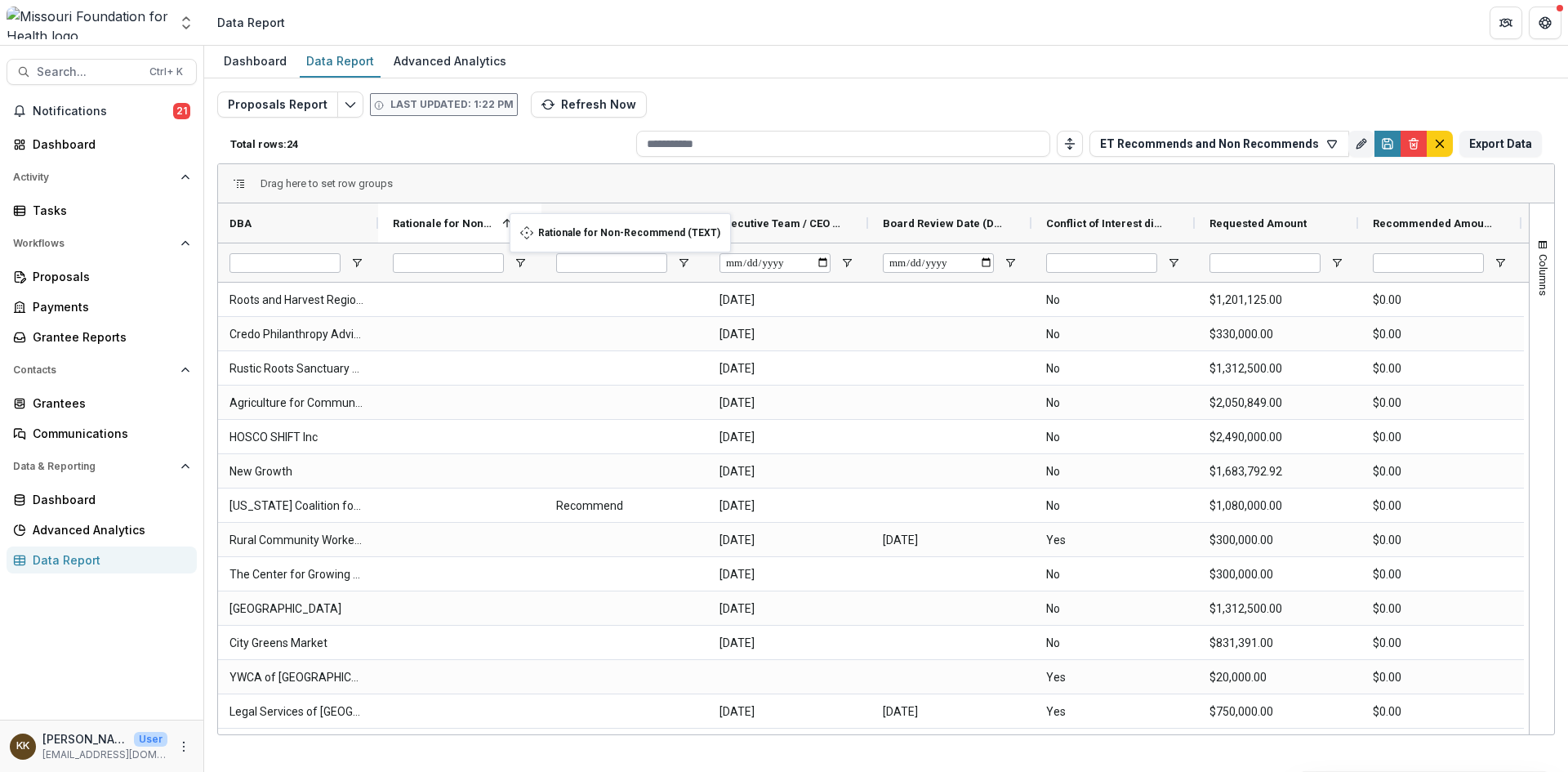
drag, startPoint x: 755, startPoint y: 224, endPoint x: 518, endPoint y: 223, distance: 237.0
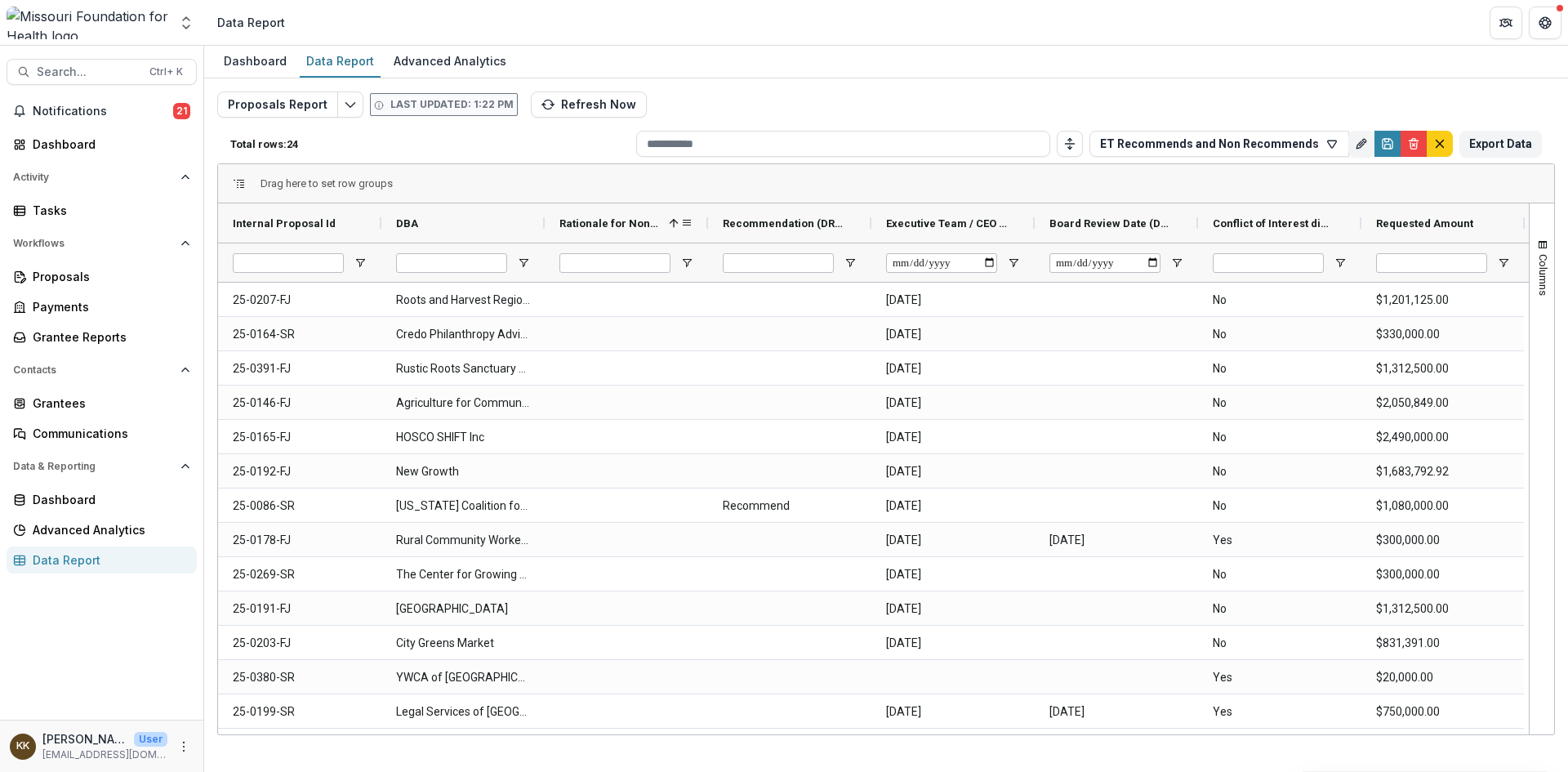
click at [617, 220] on span "Rationale for Non-Recommend (TEXT)" at bounding box center [611, 224] width 103 height 12
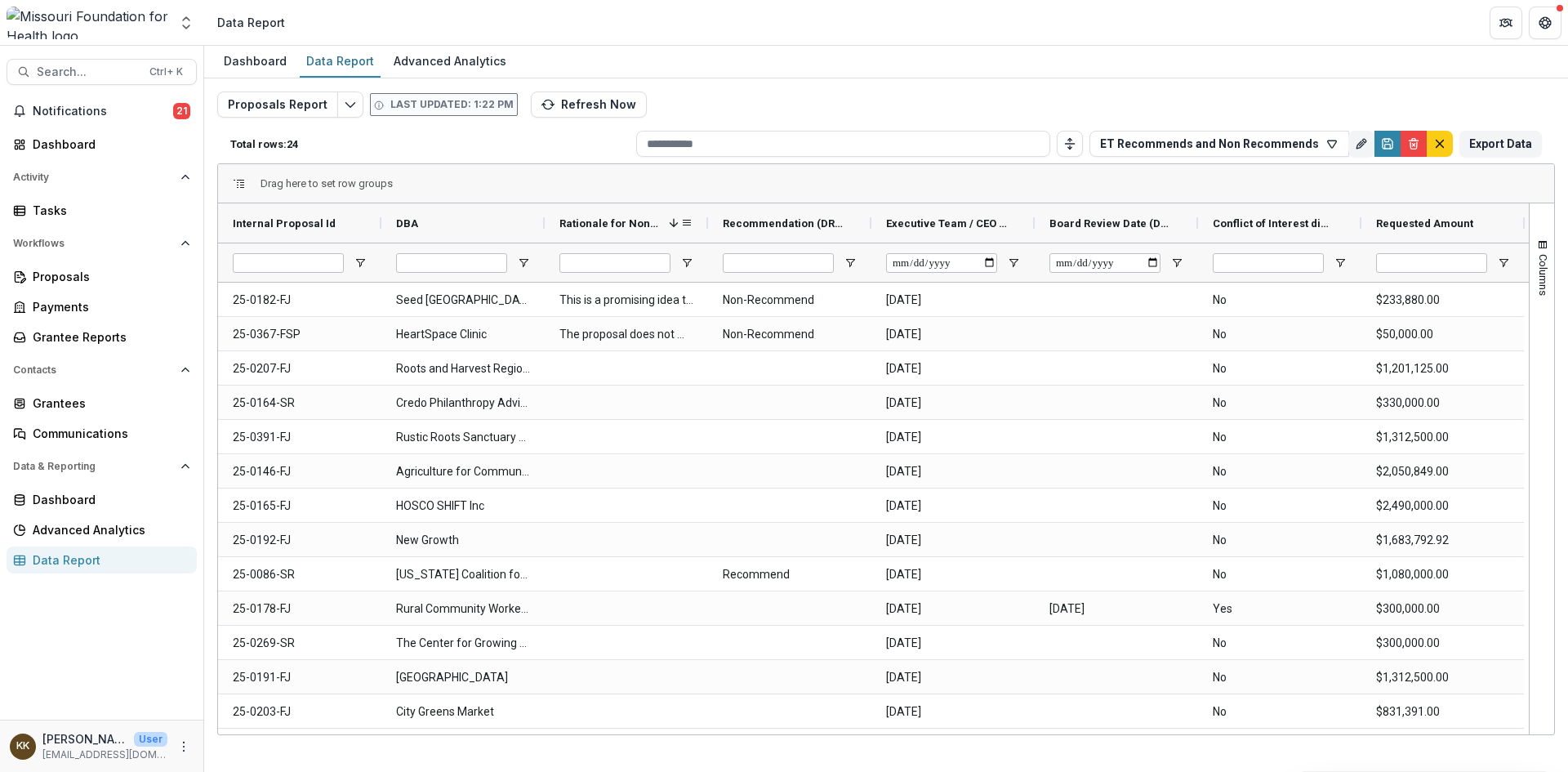
click at [617, 220] on span "Rationale for Non-Recommend (TEXT)" at bounding box center [611, 224] width 103 height 12
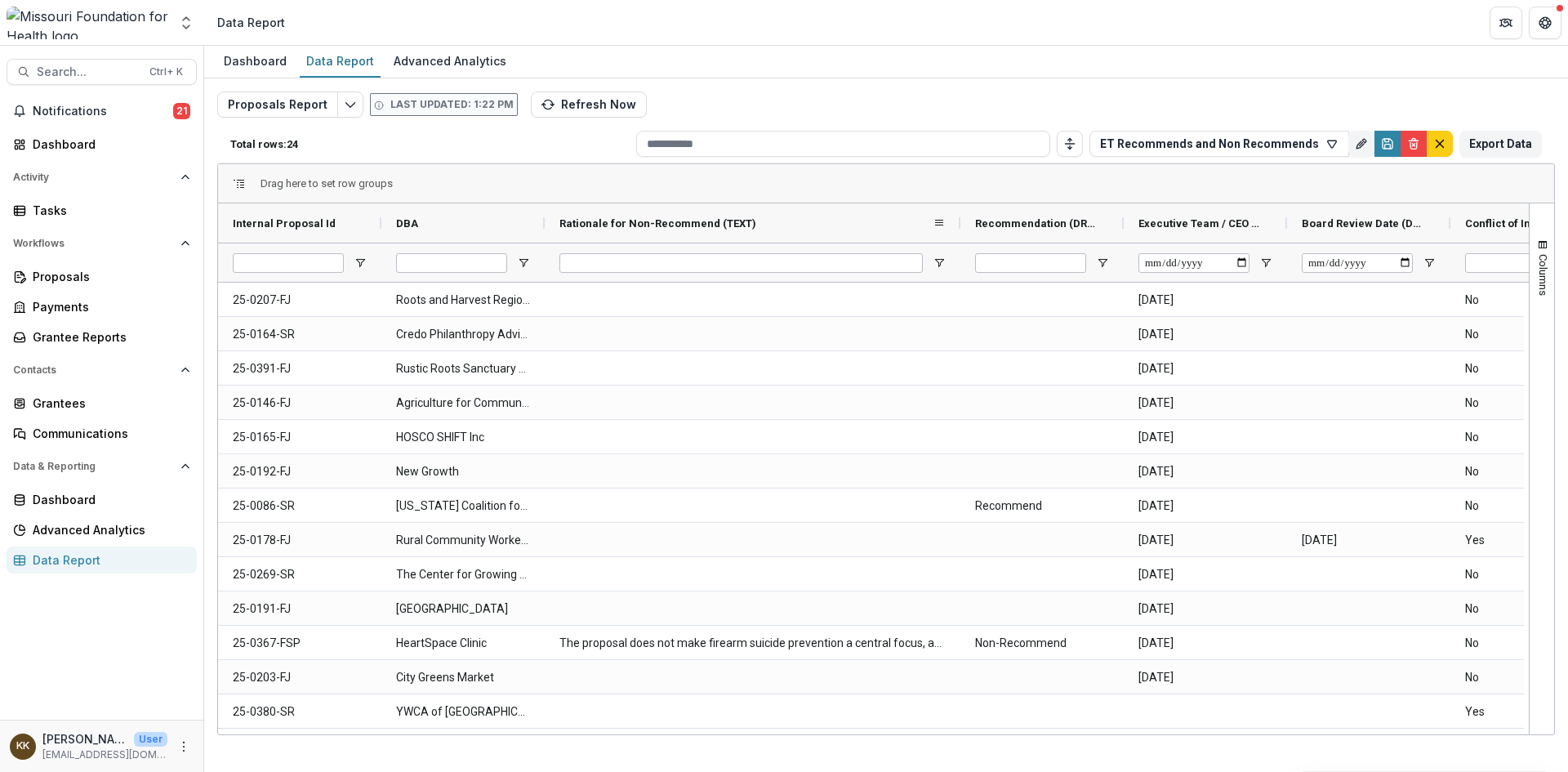
drag, startPoint x: 707, startPoint y: 220, endPoint x: 959, endPoint y: 226, distance: 252.1
click at [959, 226] on div at bounding box center [961, 223] width 7 height 39
click at [1076, 145] on icon "Toggle auto height" at bounding box center [1069, 143] width 13 height 13
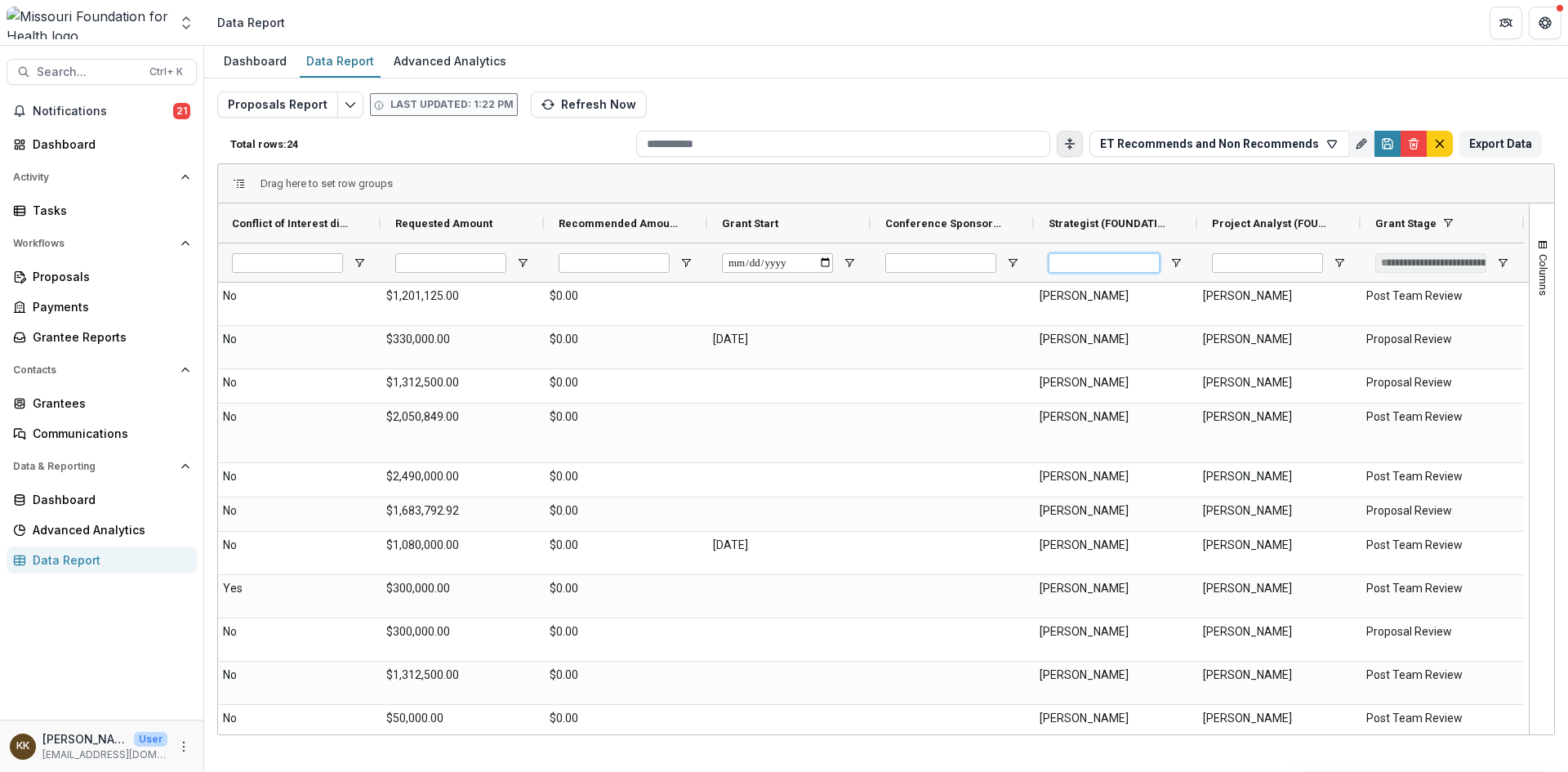
click at [1122, 262] on input "Strategist (FOUNDATION_USERS) Filter Input" at bounding box center [1104, 263] width 111 height 20
type input "*****"
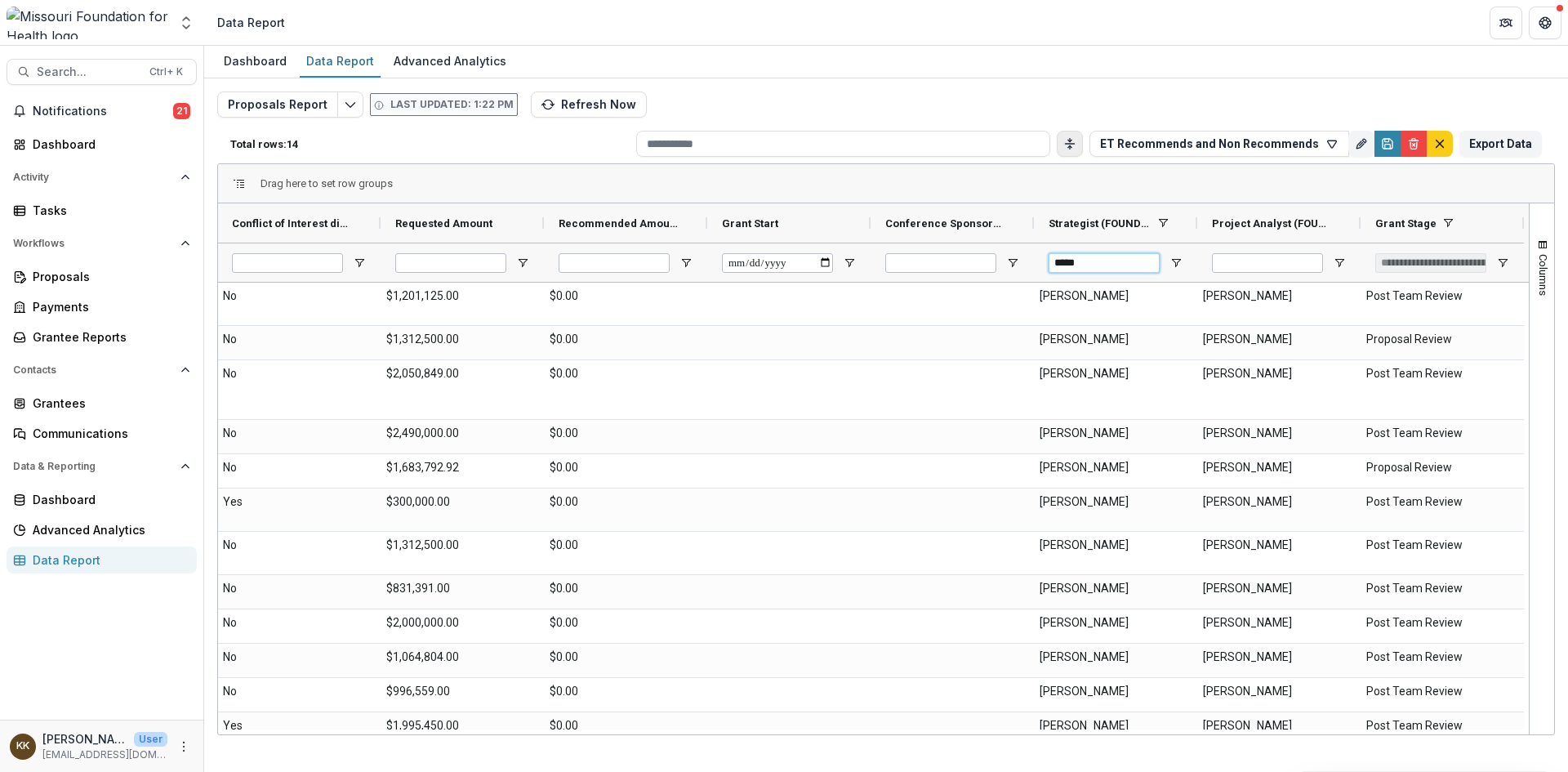
type input "**********"
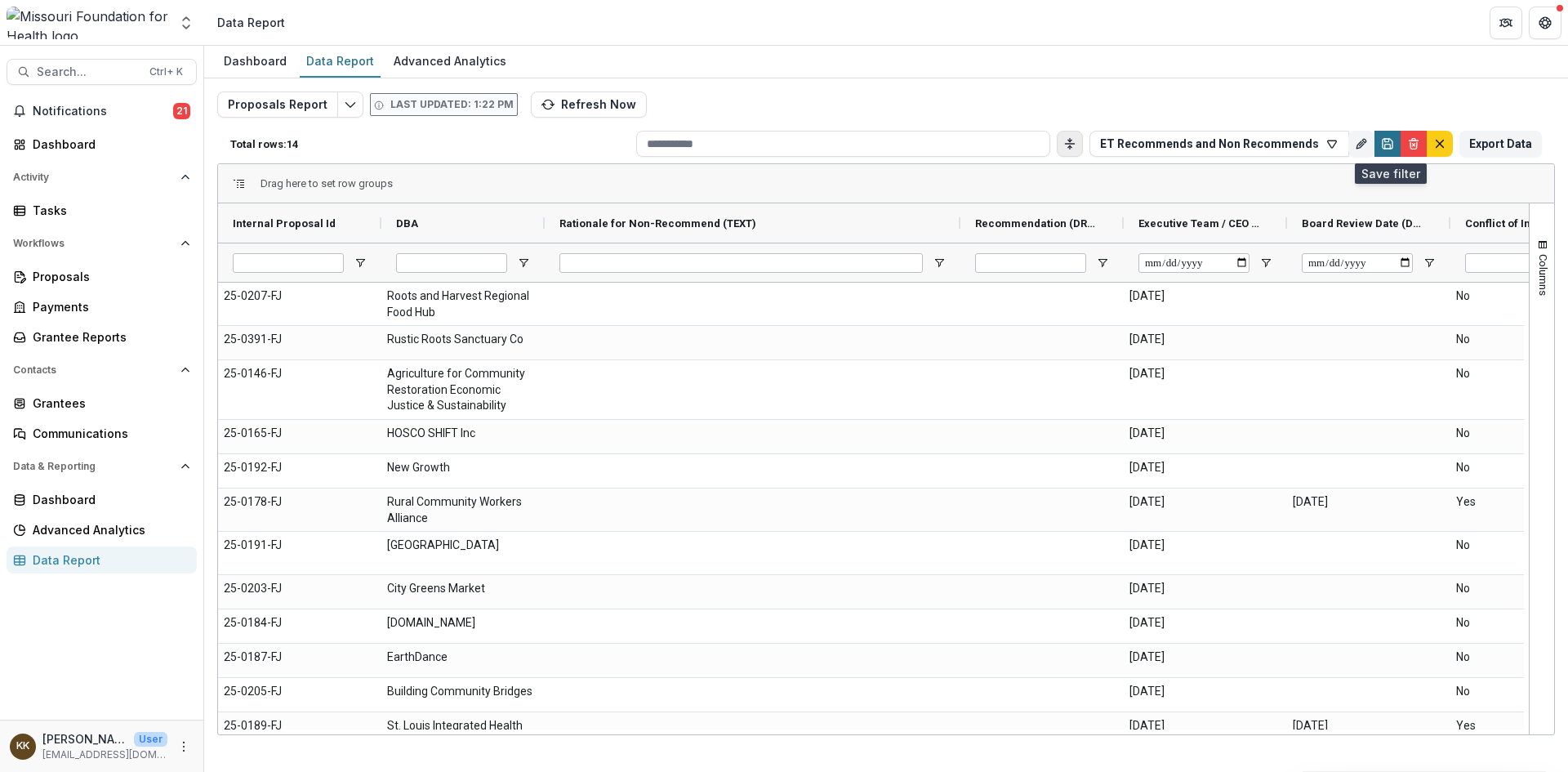
type input "*****"
click at [1387, 143] on icon "Save" at bounding box center [1387, 143] width 13 height 13
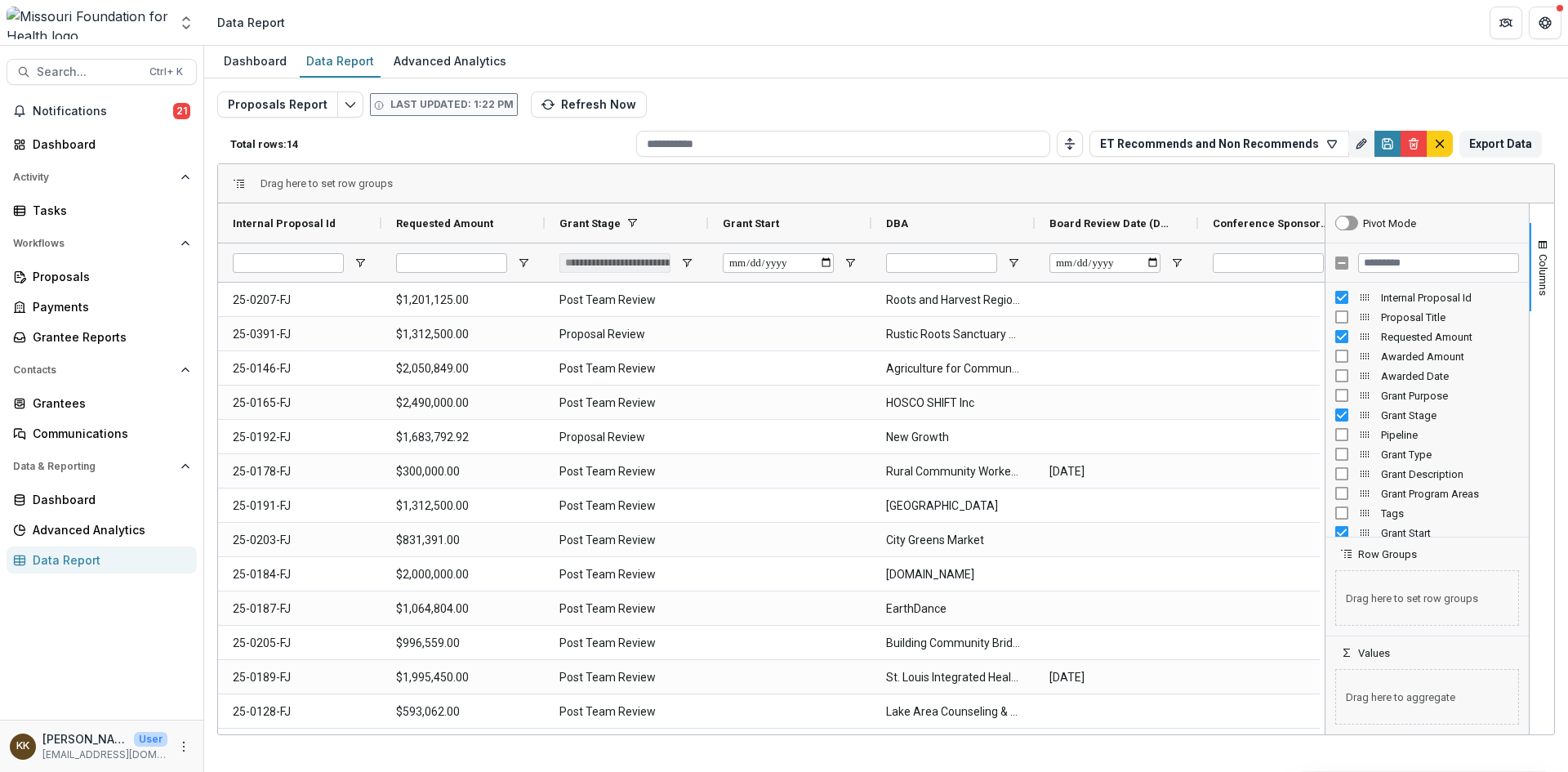
type input "**********"
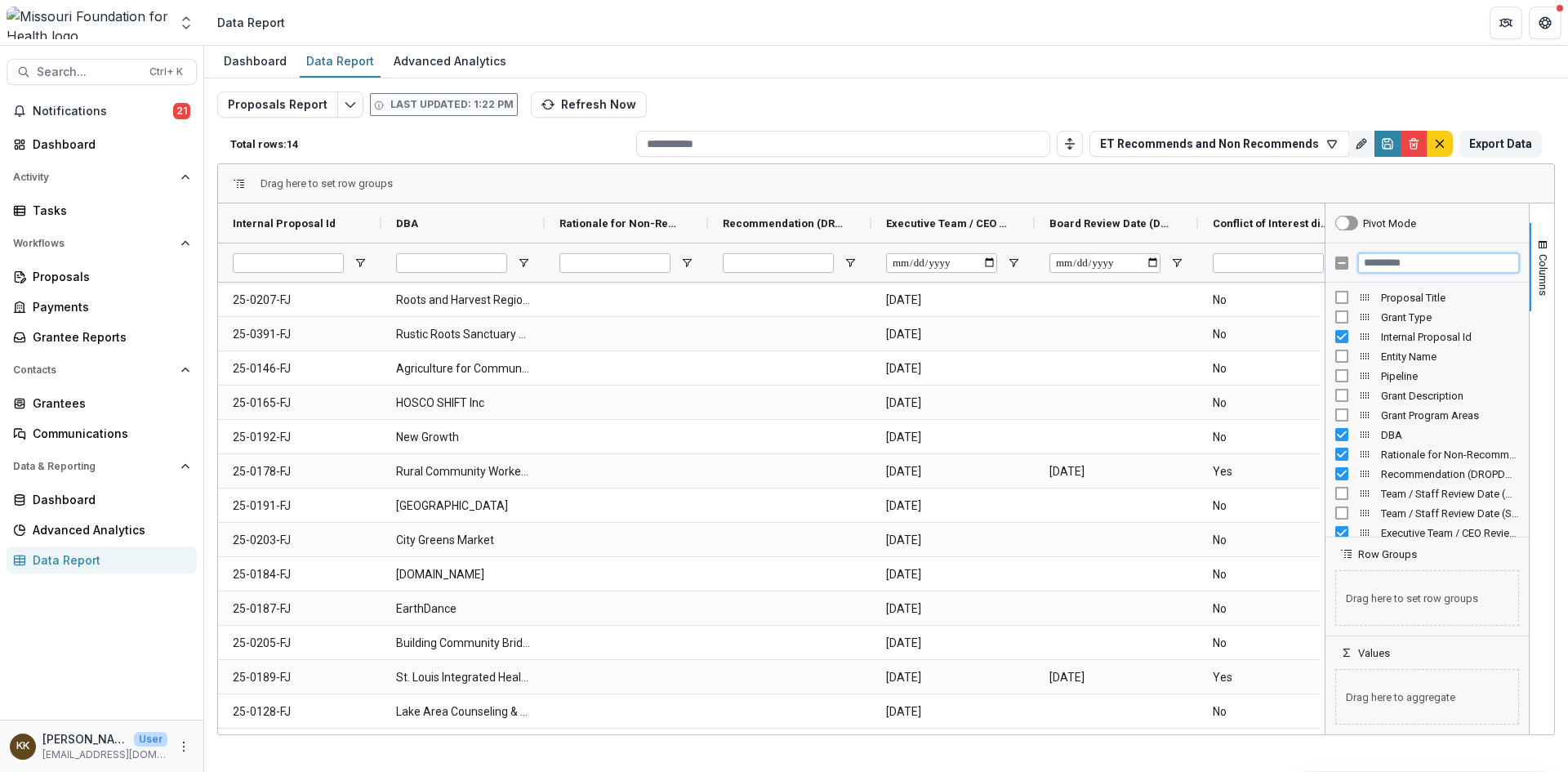
click at [1435, 266] on input "Filter Columns Input" at bounding box center [1438, 263] width 161 height 20
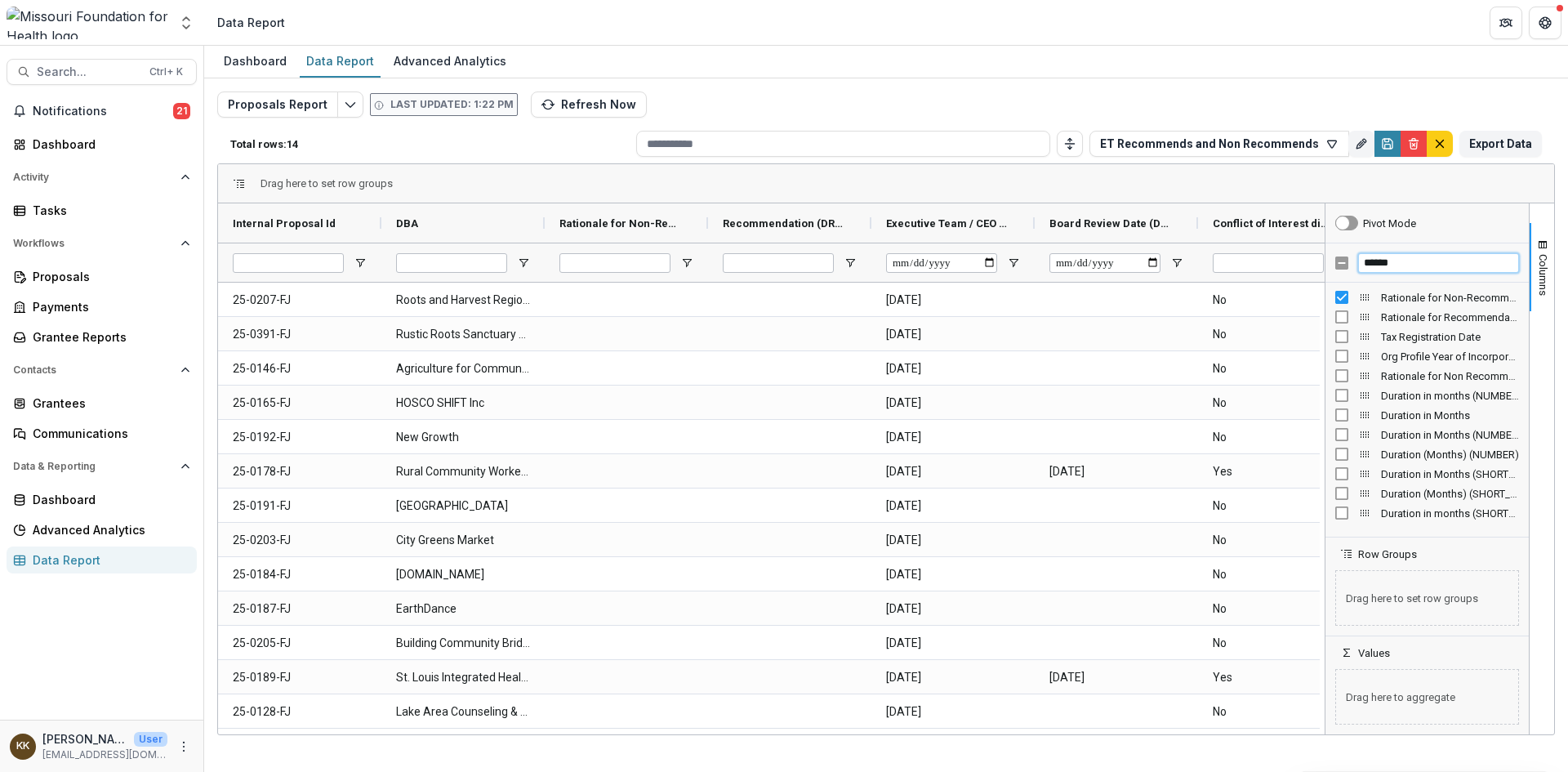
type input "******"
click at [1542, 267] on span "Columns" at bounding box center [1543, 275] width 12 height 42
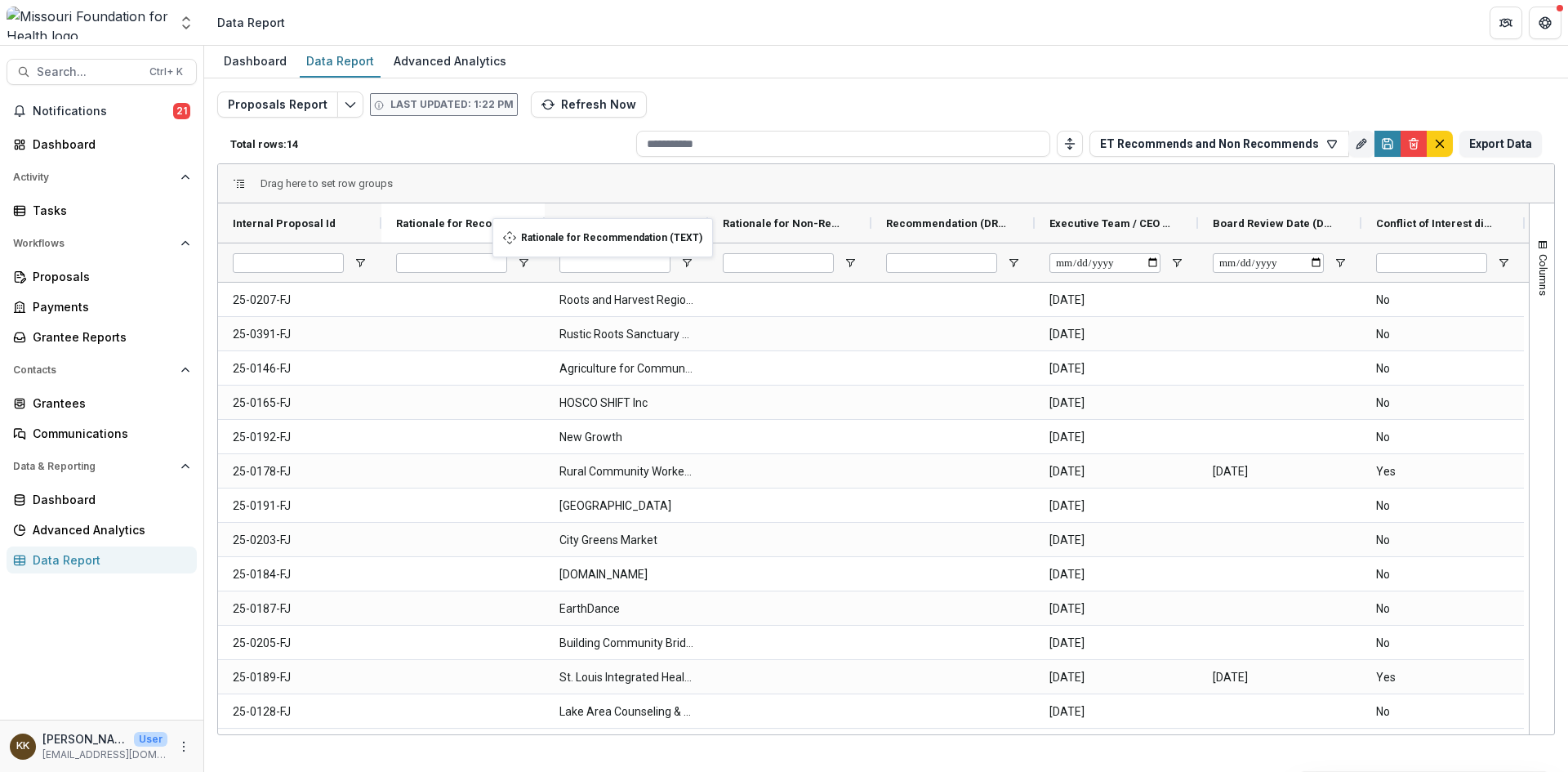
drag, startPoint x: 1441, startPoint y: 221, endPoint x: 501, endPoint y: 228, distance: 940.0
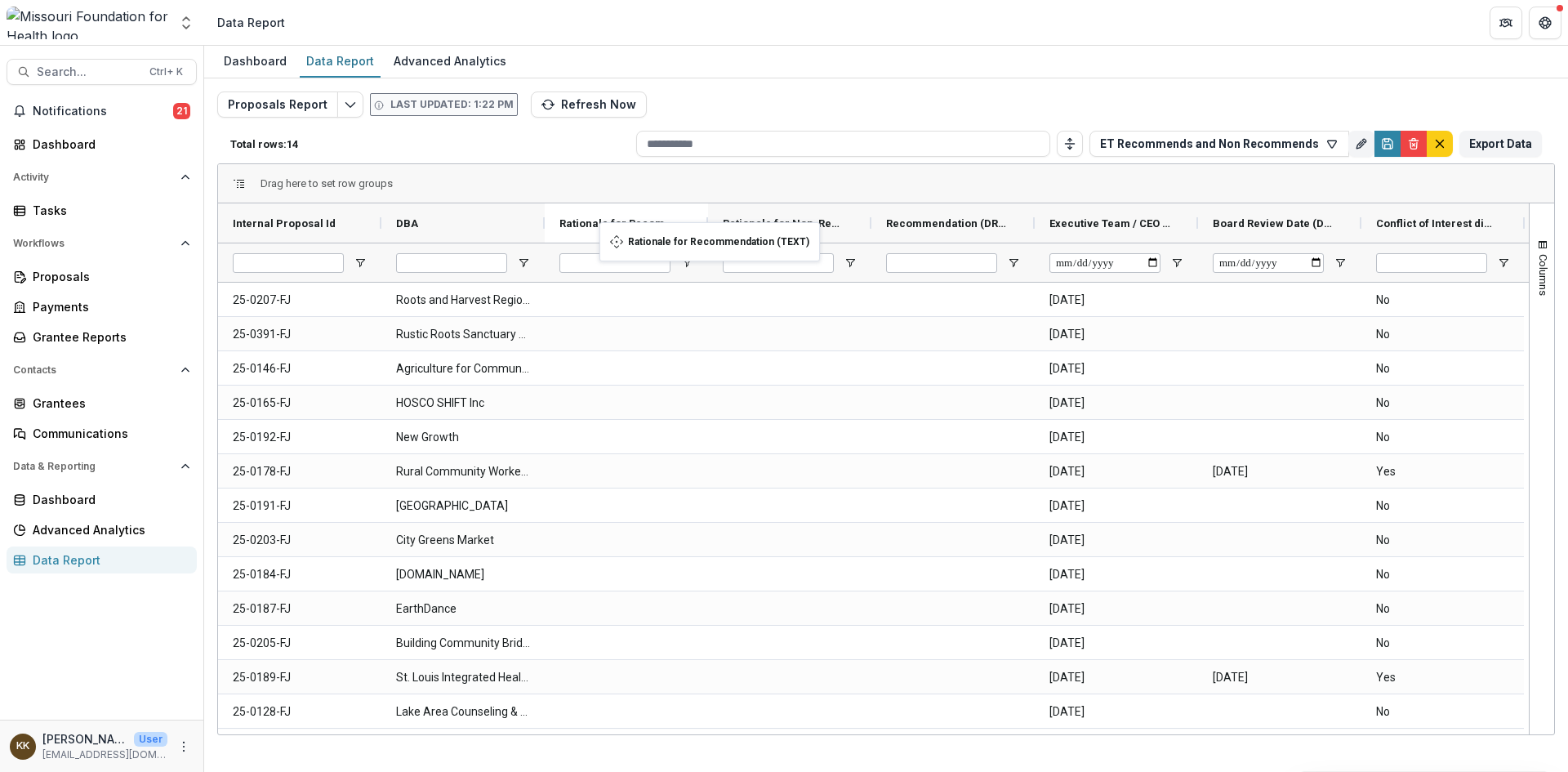
drag, startPoint x: 449, startPoint y: 221, endPoint x: 607, endPoint y: 232, distance: 158.4
click at [773, 221] on span "Rationale for Non-Recommend (TEXT)" at bounding box center [782, 224] width 120 height 12
drag, startPoint x: 955, startPoint y: 221, endPoint x: 554, endPoint y: 229, distance: 401.1
click at [619, 262] on input "Recommendation (DROPDOWN_LIST) Filter Input" at bounding box center [615, 263] width 111 height 20
click at [1383, 141] on icon "Save" at bounding box center [1387, 143] width 13 height 13
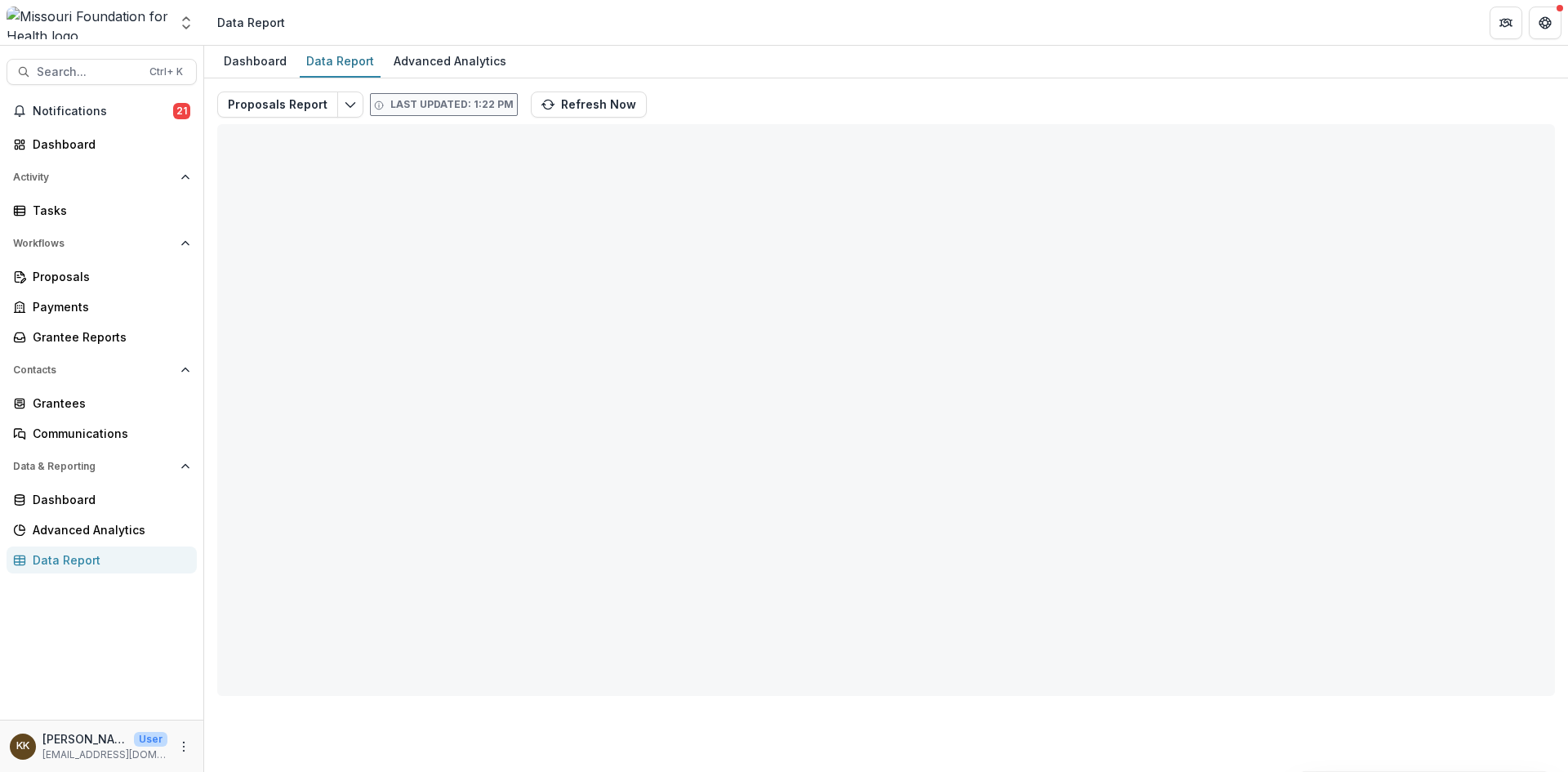
drag, startPoint x: 435, startPoint y: 354, endPoint x: 811, endPoint y: 504, distance: 404.8
click at [432, 360] on div "Proposals Report Last updated: 1:22 PM Refresh Now Total rows: 14 ET Recommends…" at bounding box center [886, 393] width 1338 height 604
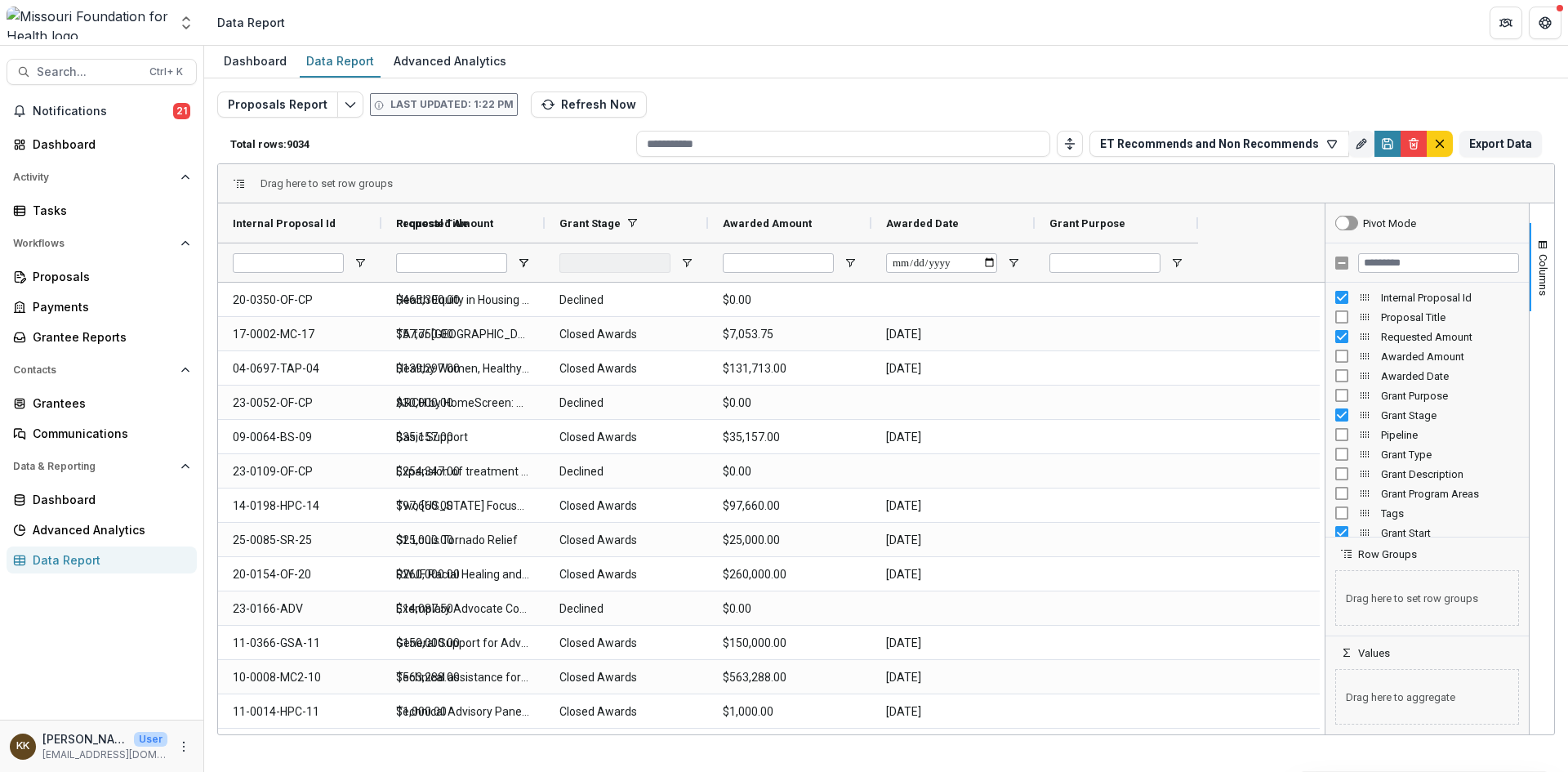
type input "**********"
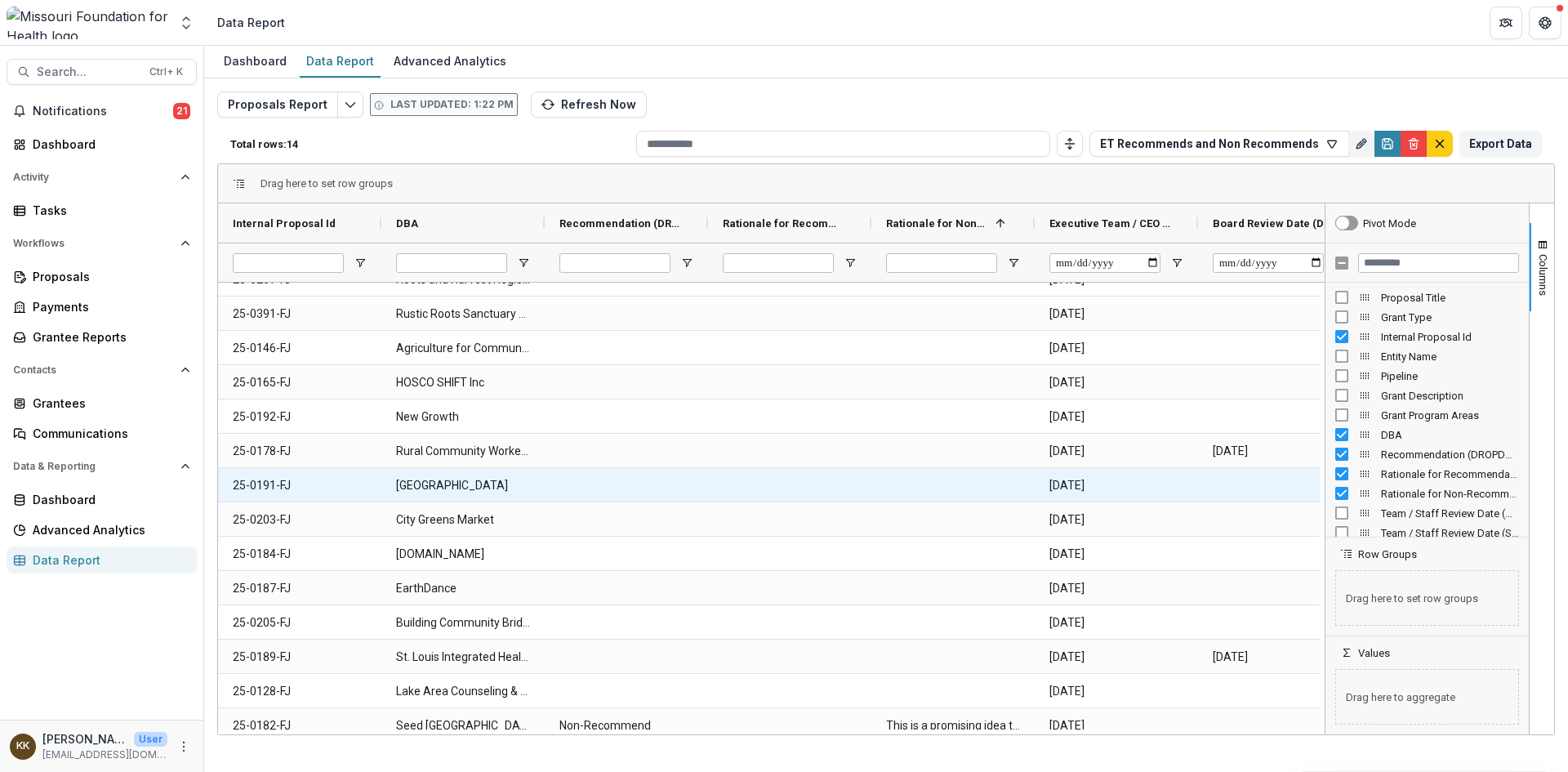
scroll to position [34, 0]
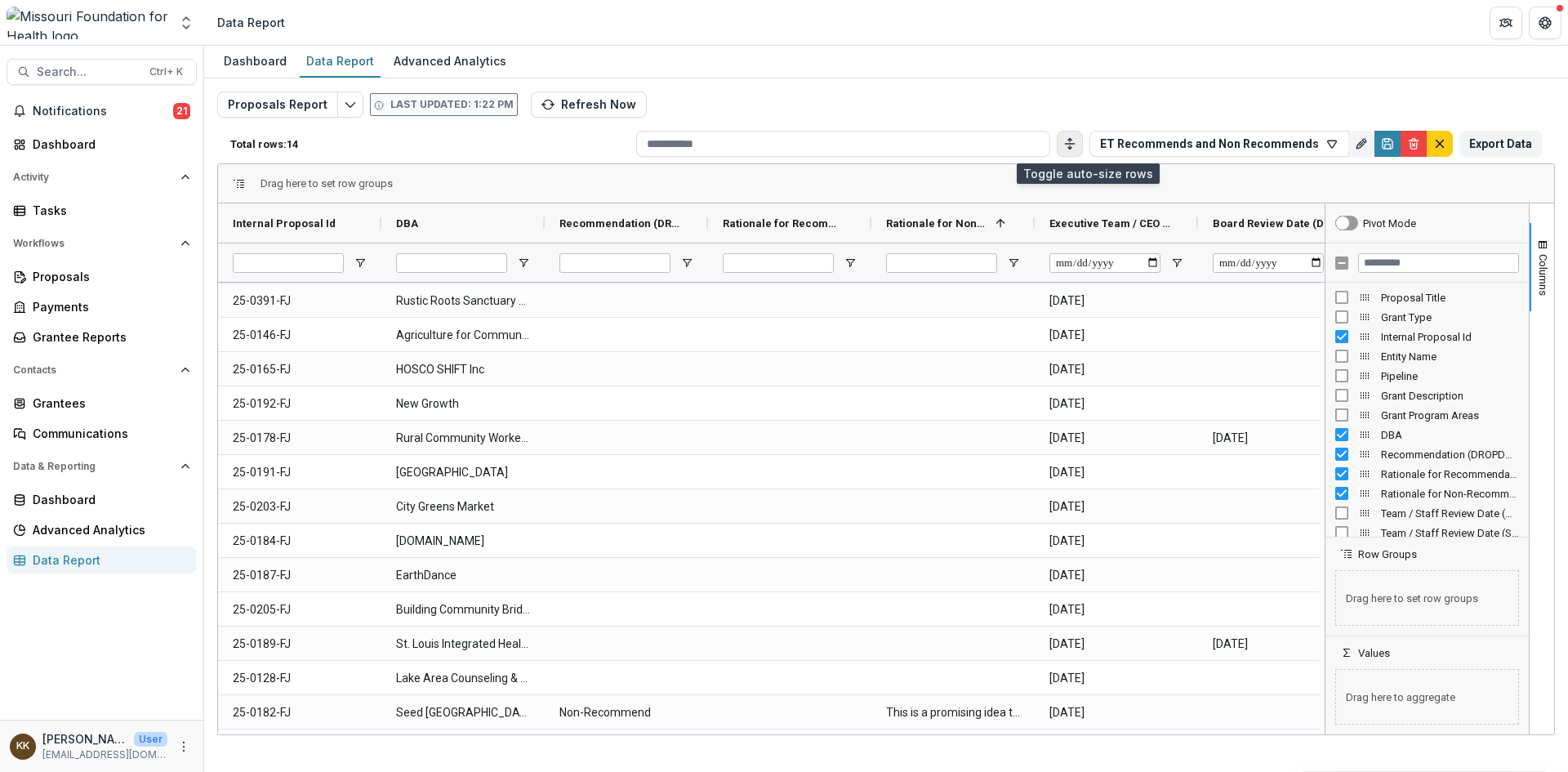
click at [1070, 149] on line "Toggle auto height" at bounding box center [1070, 147] width 0 height 3
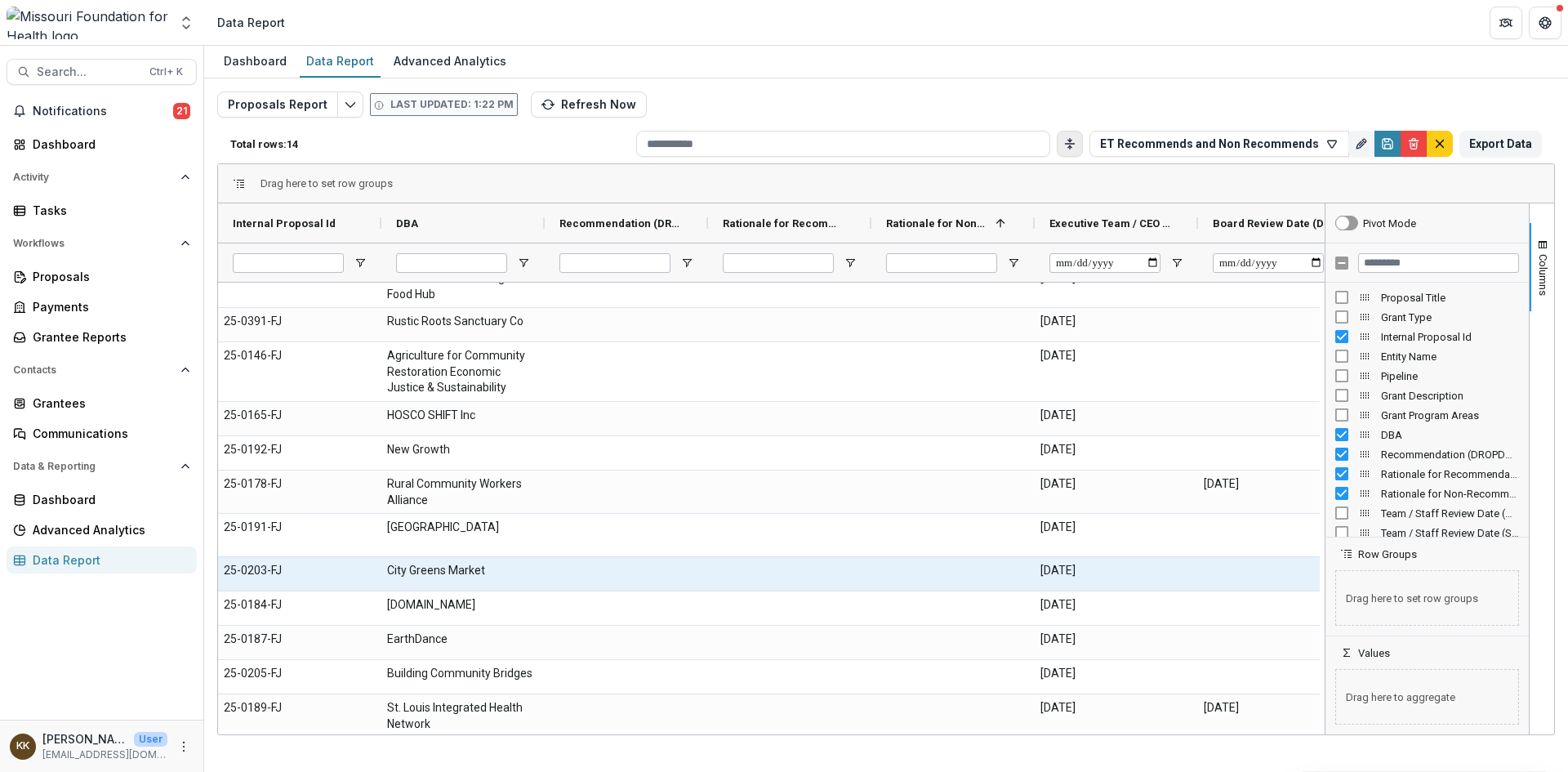
scroll to position [0, 0]
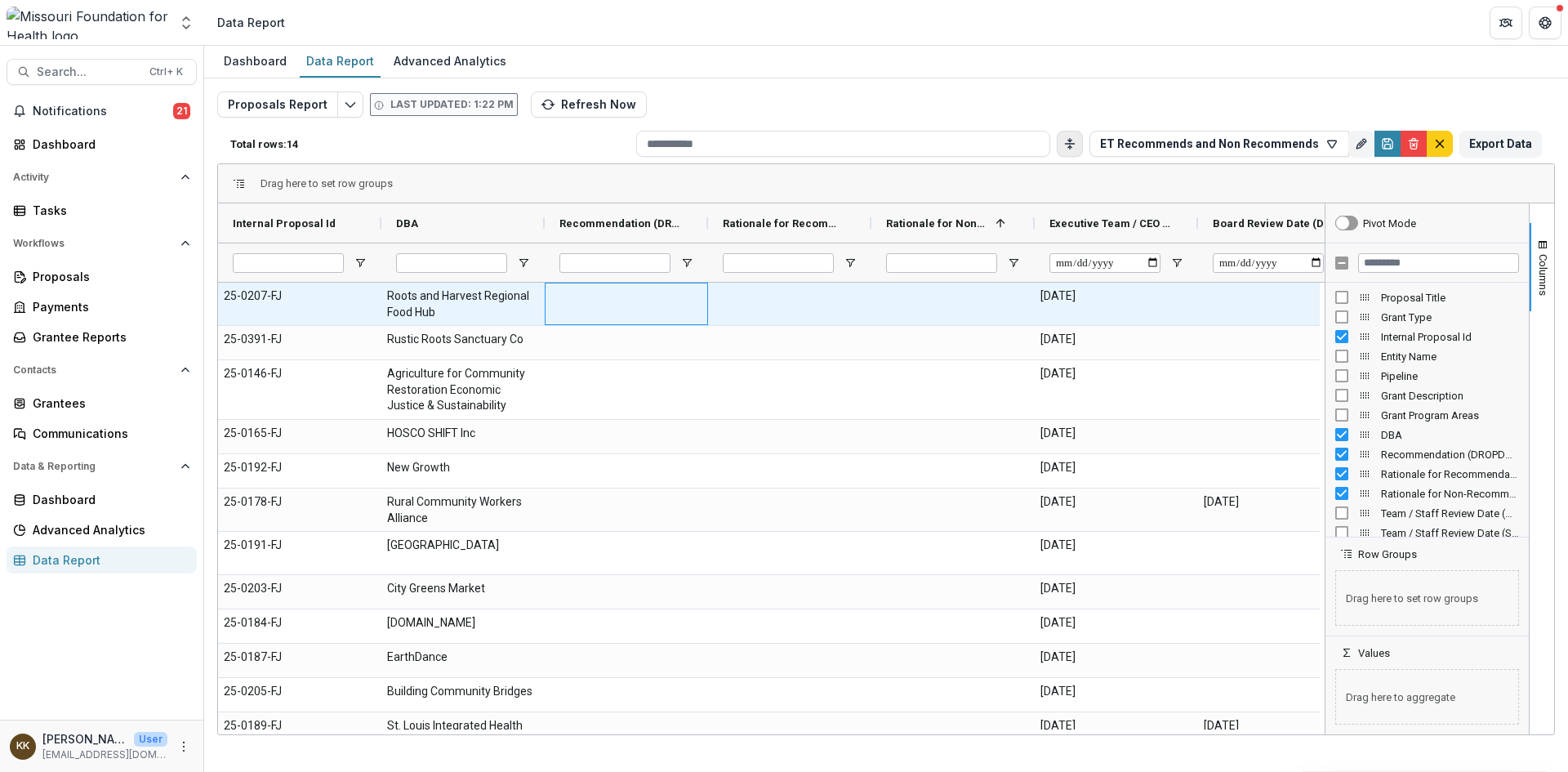
click at [622, 305] on div at bounding box center [626, 303] width 164 height 42
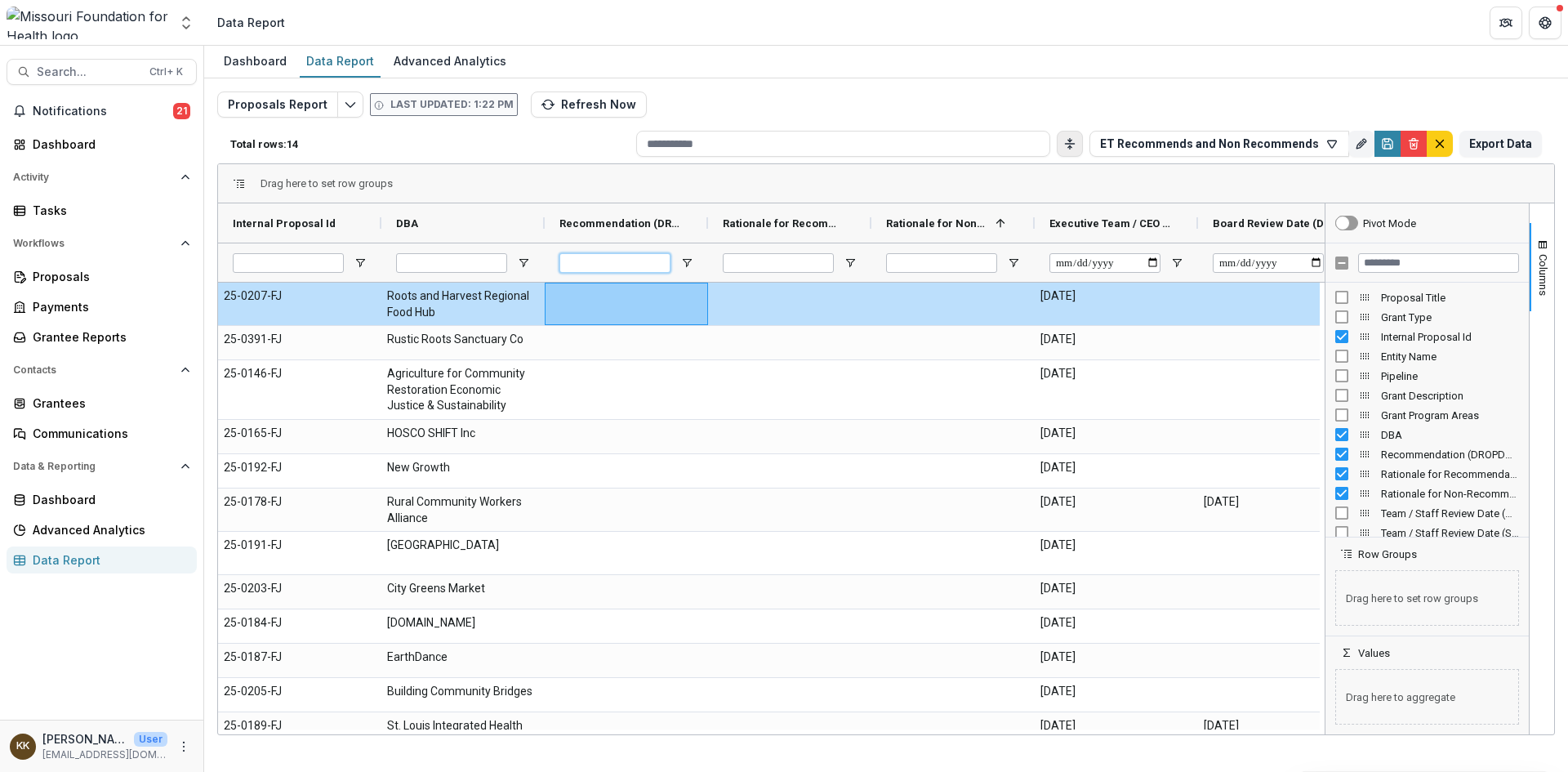
click at [622, 263] on input "Recommendation (DROPDOWN_LIST) Filter Input" at bounding box center [615, 263] width 111 height 20
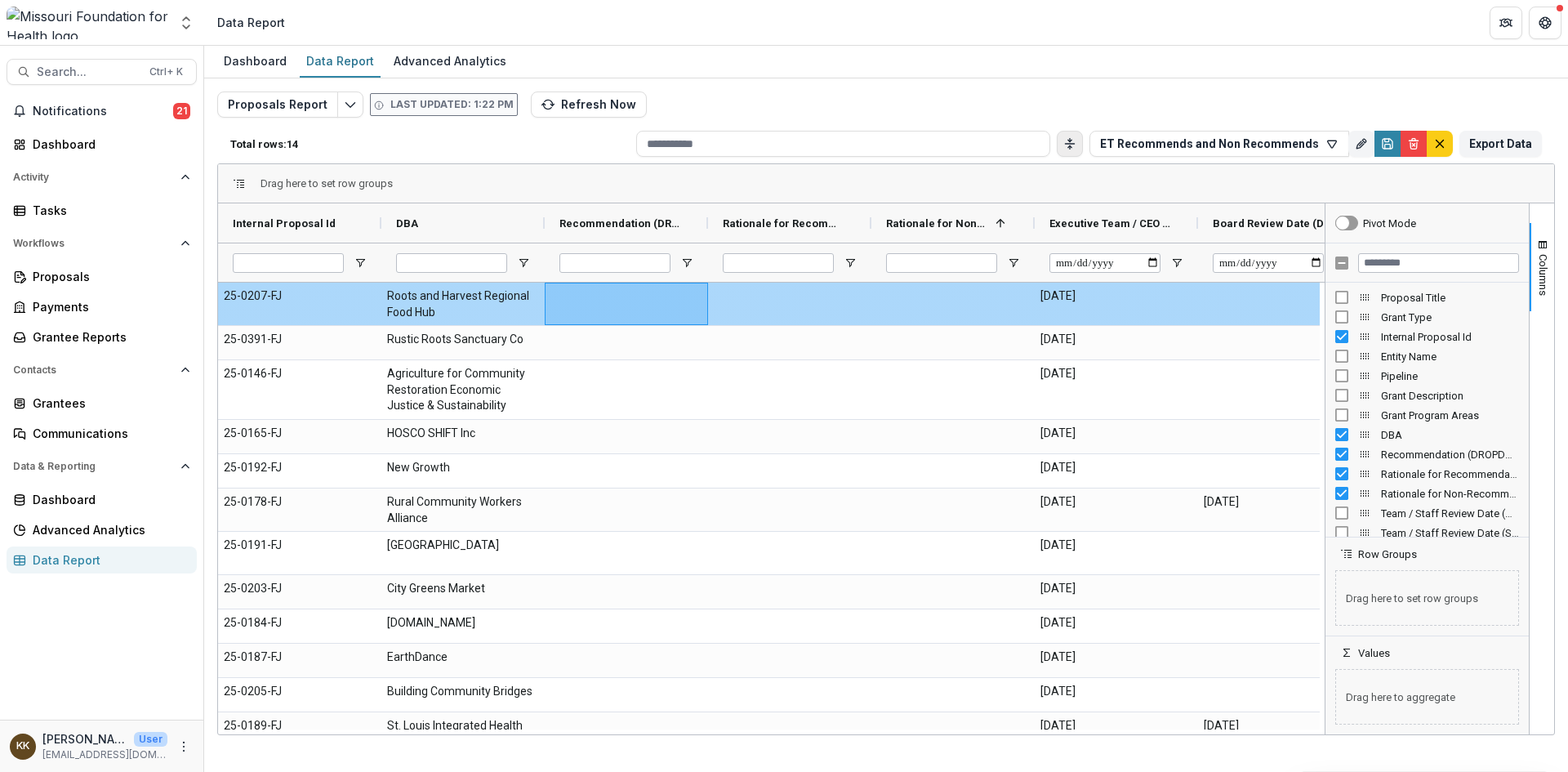
click at [635, 292] on div at bounding box center [626, 303] width 164 height 42
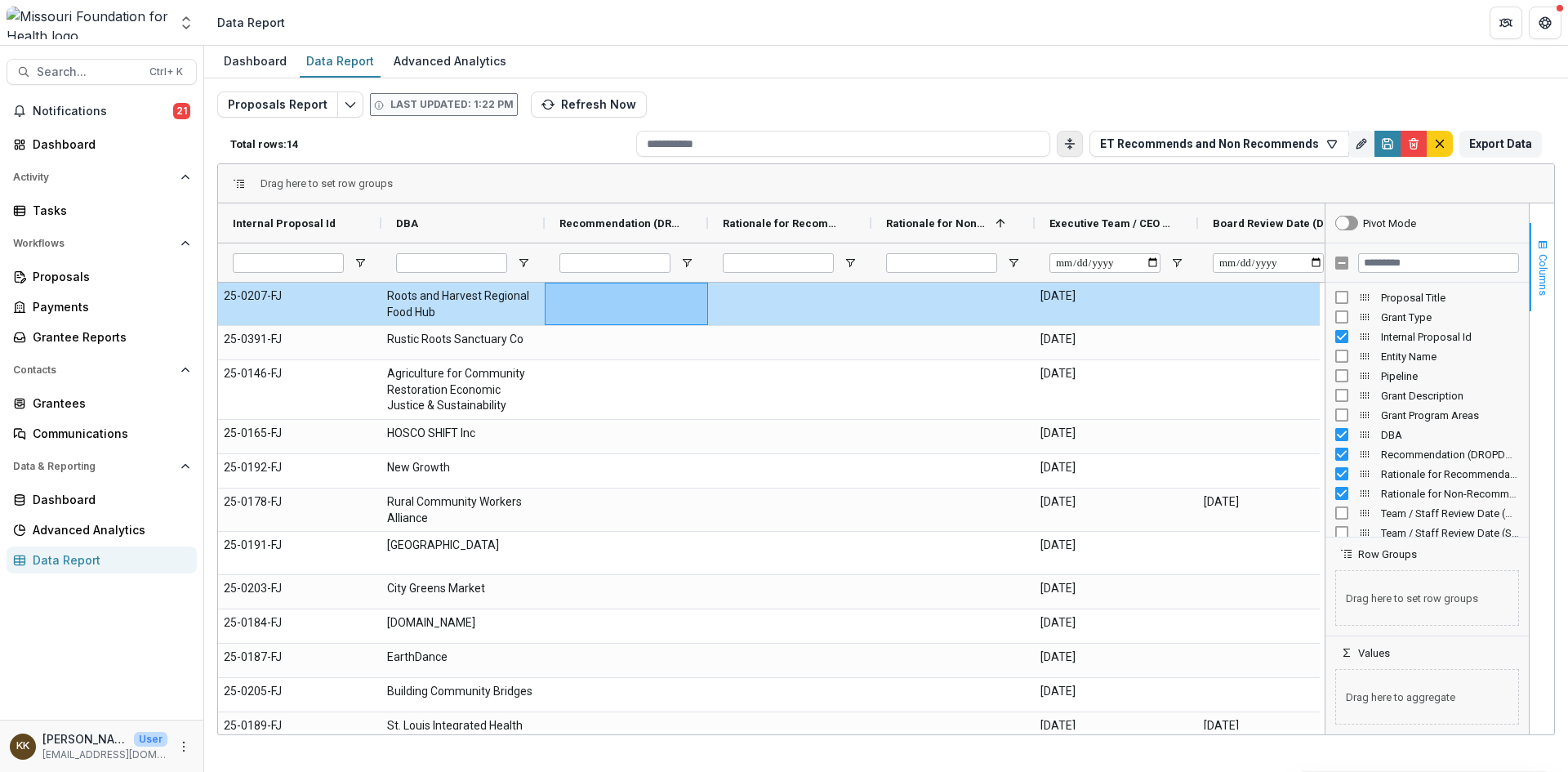
click at [1544, 276] on span "Columns" at bounding box center [1543, 275] width 12 height 42
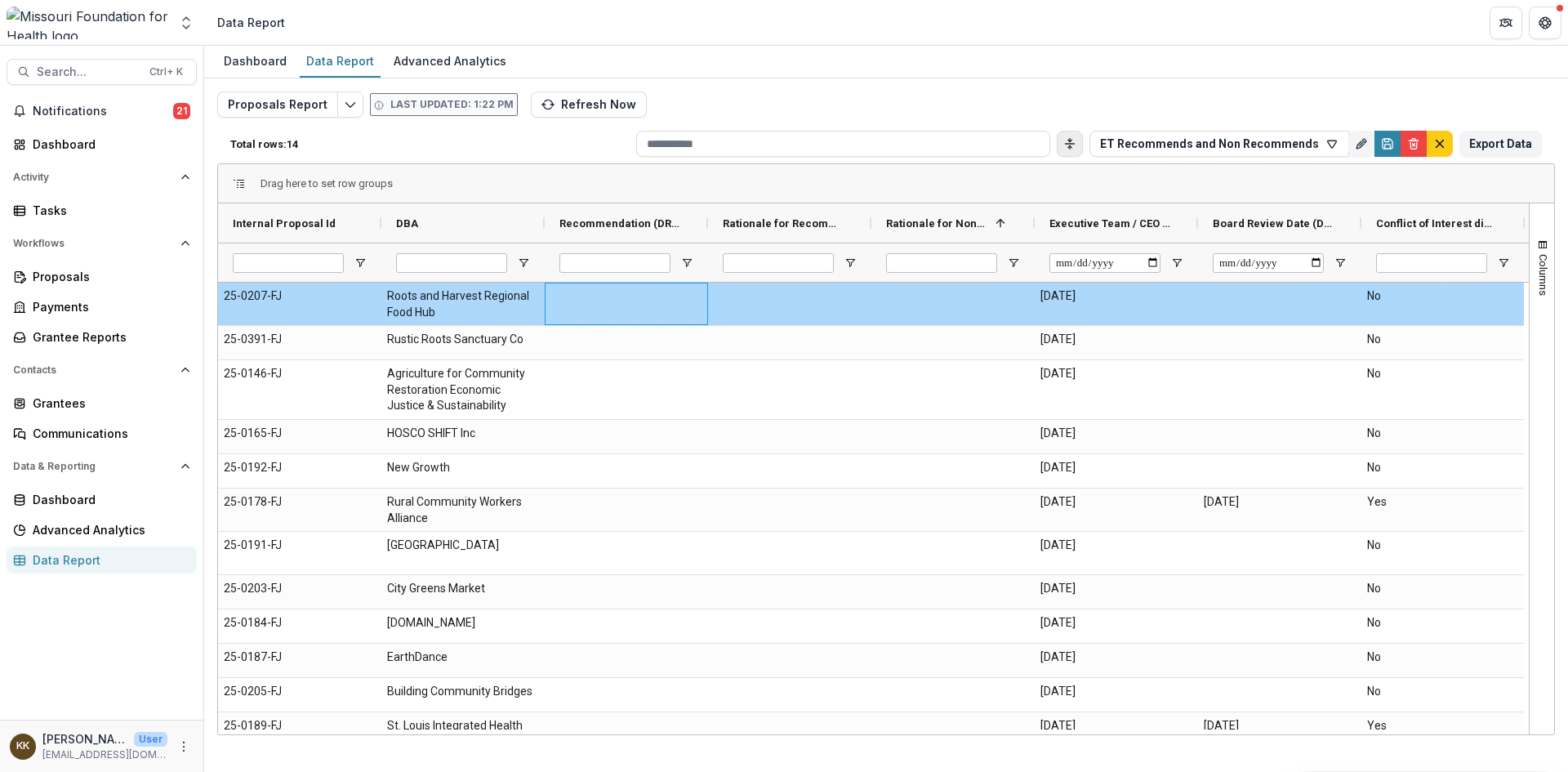
click at [641, 304] on div at bounding box center [626, 303] width 164 height 42
click at [653, 319] on div at bounding box center [626, 303] width 164 height 42
